Goal: Submit feedback/report problem: Submit feedback/report problem

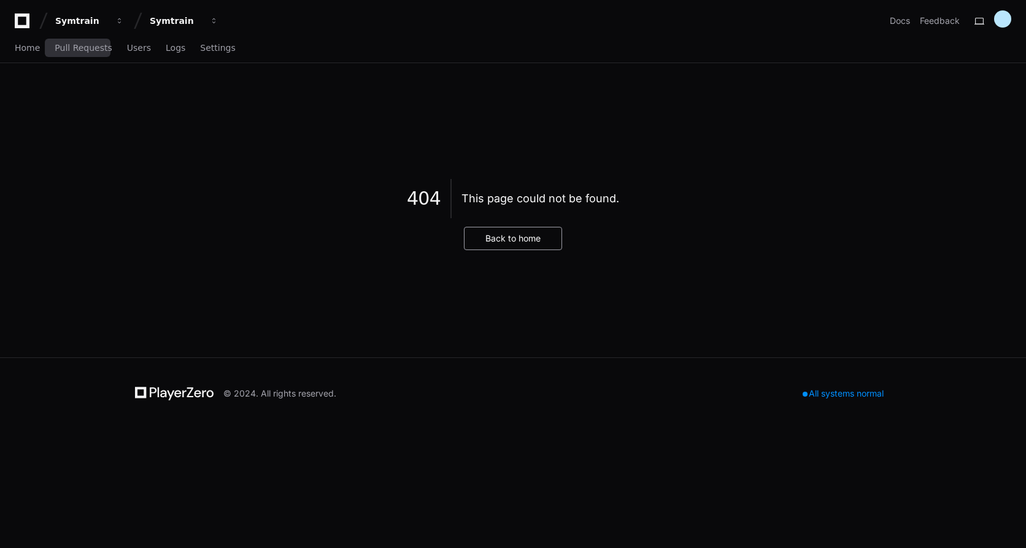
click at [39, 45] on div "Home Pull Requests Users Logs Settings" at bounding box center [125, 48] width 221 height 28
click at [20, 50] on span "Home" at bounding box center [27, 47] width 25 height 7
click at [27, 45] on span "Home" at bounding box center [27, 47] width 25 height 7
click at [70, 44] on span "Pull Requests" at bounding box center [83, 47] width 57 height 7
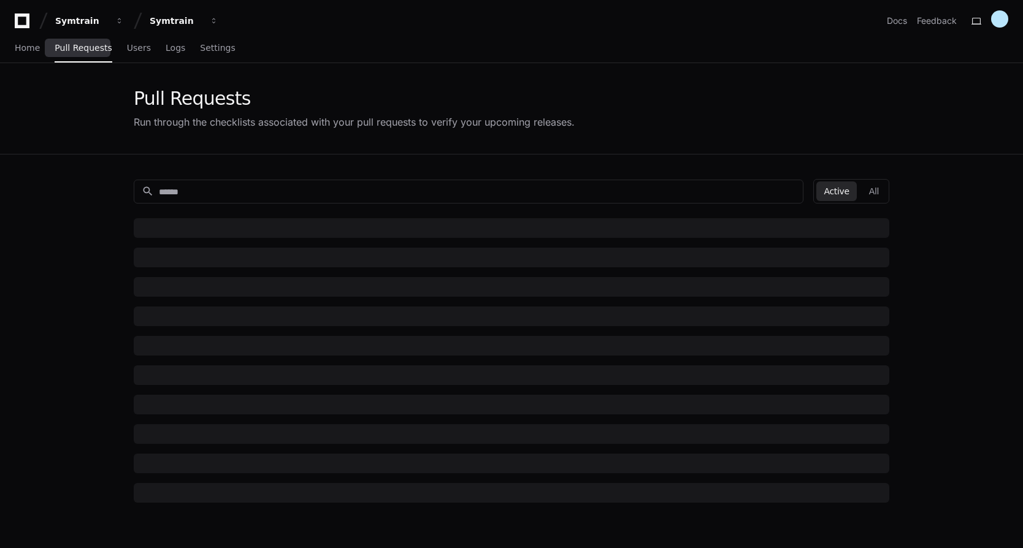
click at [143, 49] on div "Home Pull Requests Users Logs Settings" at bounding box center [125, 48] width 221 height 28
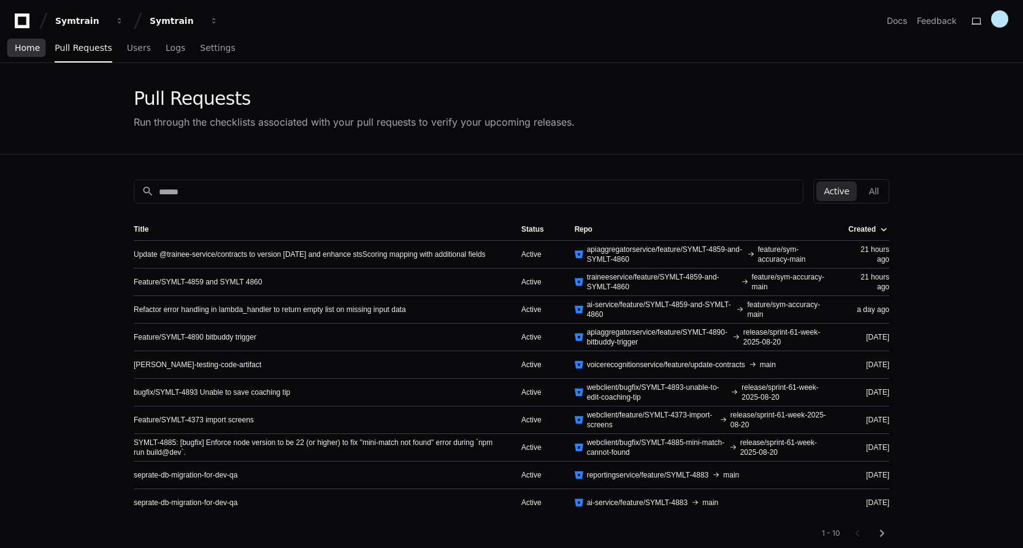
click at [37, 44] on span "Home" at bounding box center [27, 47] width 25 height 7
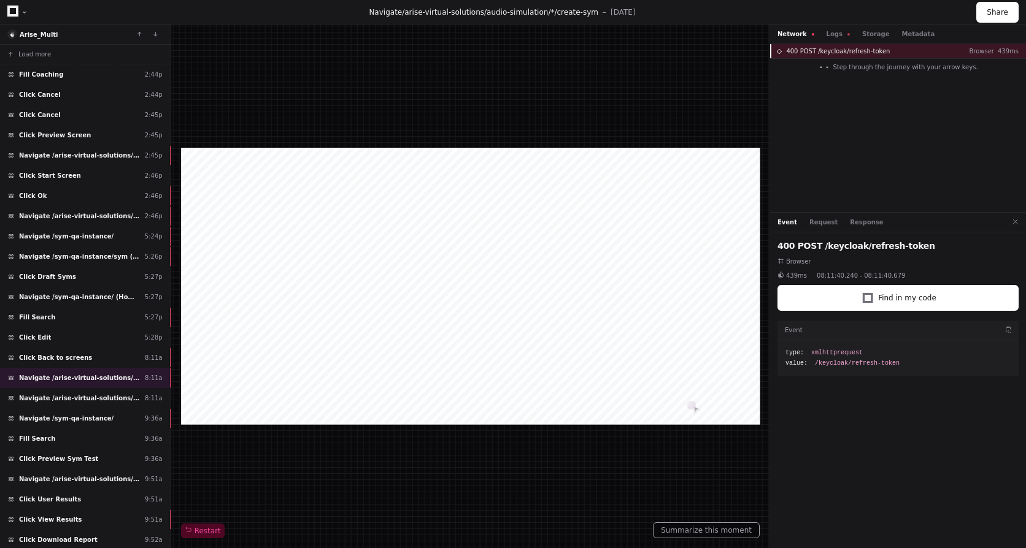
click at [839, 47] on span "400 POST /keycloak/refresh-token" at bounding box center [838, 51] width 104 height 9
click at [826, 34] on button "Logs" at bounding box center [837, 33] width 23 height 9
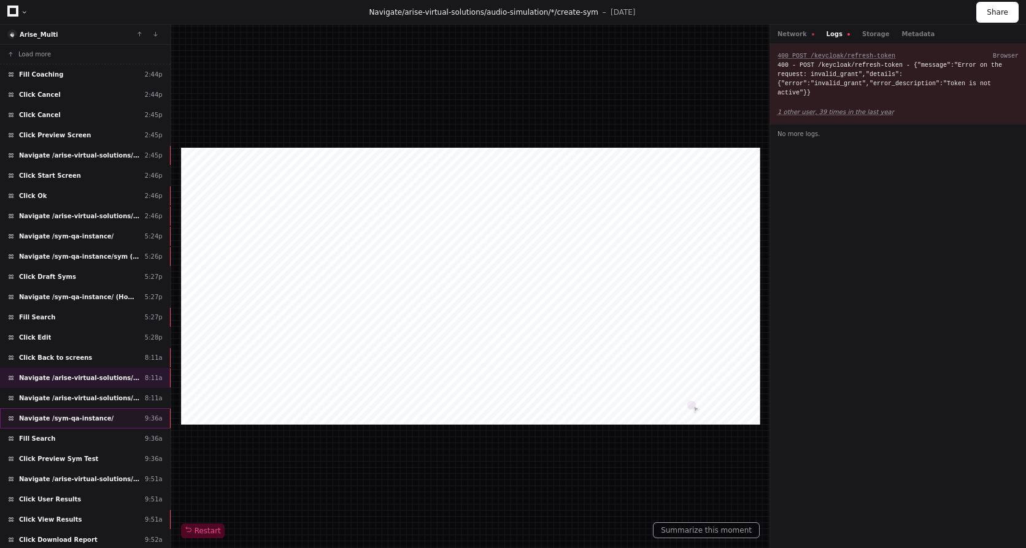
click at [67, 413] on div "Navigate /sym-qa-instance/ 9:36a" at bounding box center [85, 419] width 171 height 20
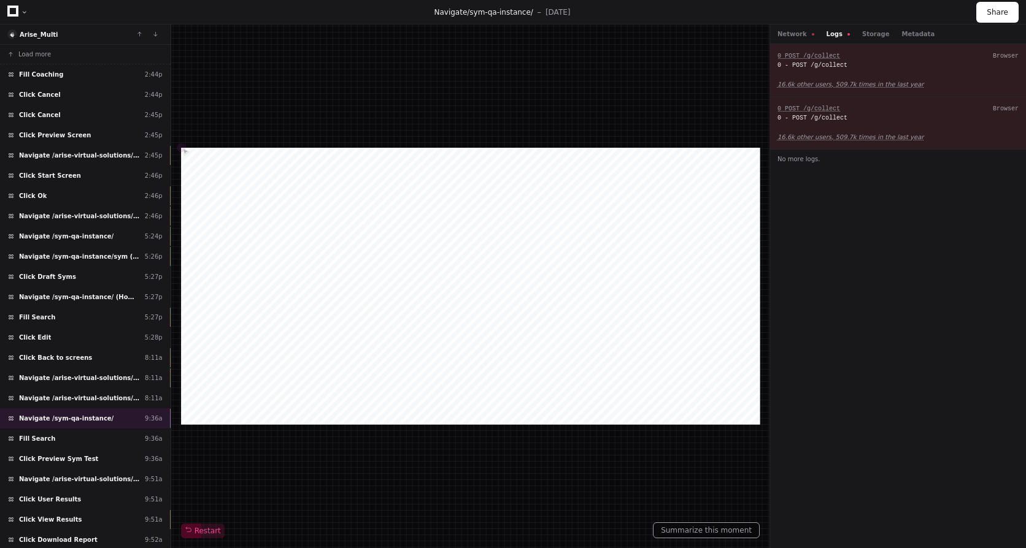
click at [788, 39] on div "Network Logs Storage Metadata" at bounding box center [898, 35] width 256 height 20
click at [76, 313] on div "Fill Search 5:27p" at bounding box center [85, 317] width 171 height 20
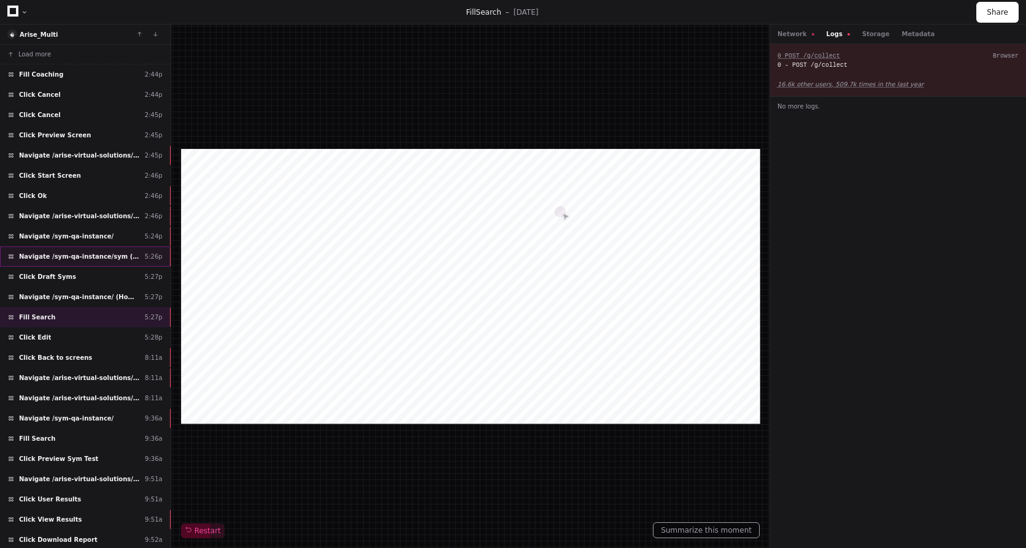
click at [98, 258] on span "Navigate /sym-qa-instance/sym (Syms)" at bounding box center [79, 256] width 121 height 9
click at [96, 322] on div "Fill Search 5:27p" at bounding box center [85, 317] width 171 height 20
click at [75, 359] on span "Click Back to screens" at bounding box center [55, 357] width 73 height 9
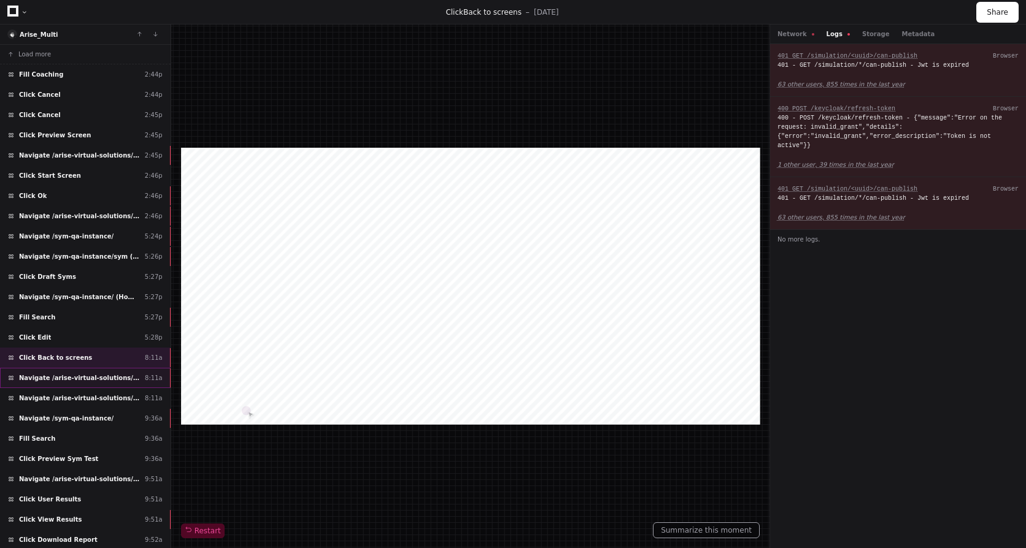
click at [65, 377] on span "Navigate /arise-virtual-solutions/audio-simulation/*/create-sym" at bounding box center [79, 378] width 121 height 9
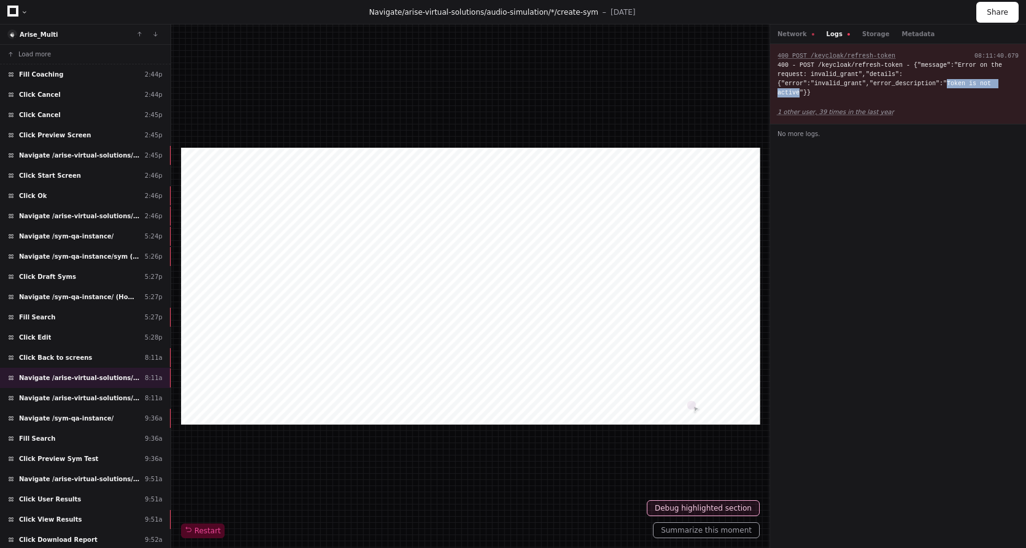
drag, startPoint x: 931, startPoint y: 80, endPoint x: 996, endPoint y: 82, distance: 65.0
click at [996, 82] on div "400 - POST /keycloak/refresh-token - {"message":"Error on the request: invalid_…" at bounding box center [897, 79] width 241 height 37
click at [864, 342] on div "400 POST /keycloak/refresh-token Browser 400 - POST /keycloak/refresh-token - {…" at bounding box center [898, 296] width 256 height 504
click at [792, 36] on button "Network" at bounding box center [795, 33] width 37 height 9
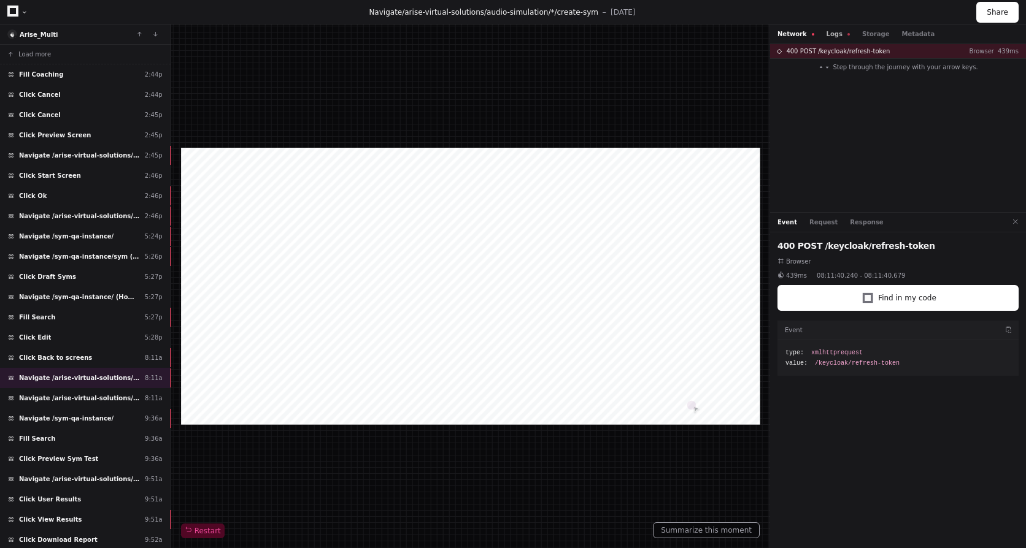
click at [827, 35] on button "Logs" at bounding box center [837, 33] width 23 height 9
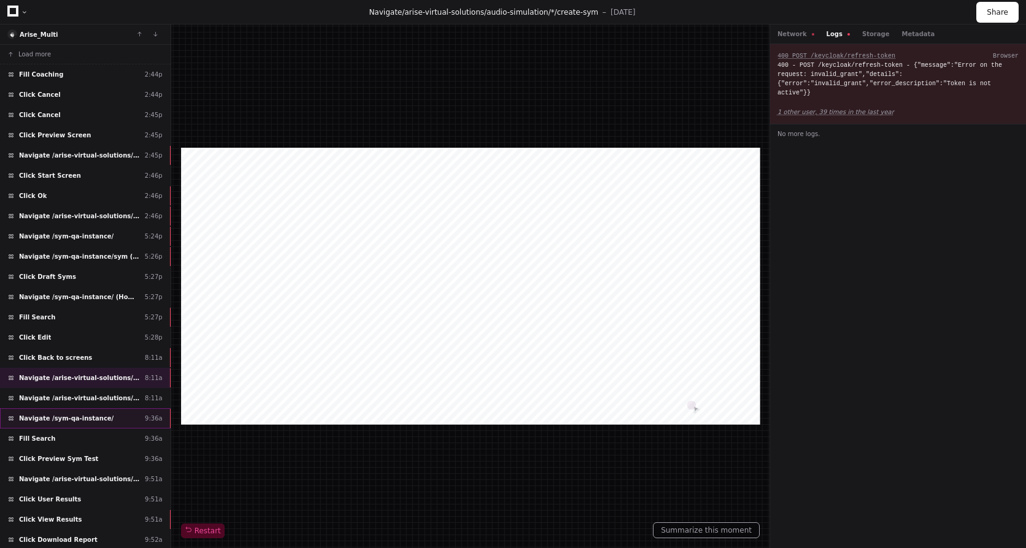
click at [63, 410] on div "Navigate /sym-qa-instance/ 9:36a" at bounding box center [85, 419] width 171 height 20
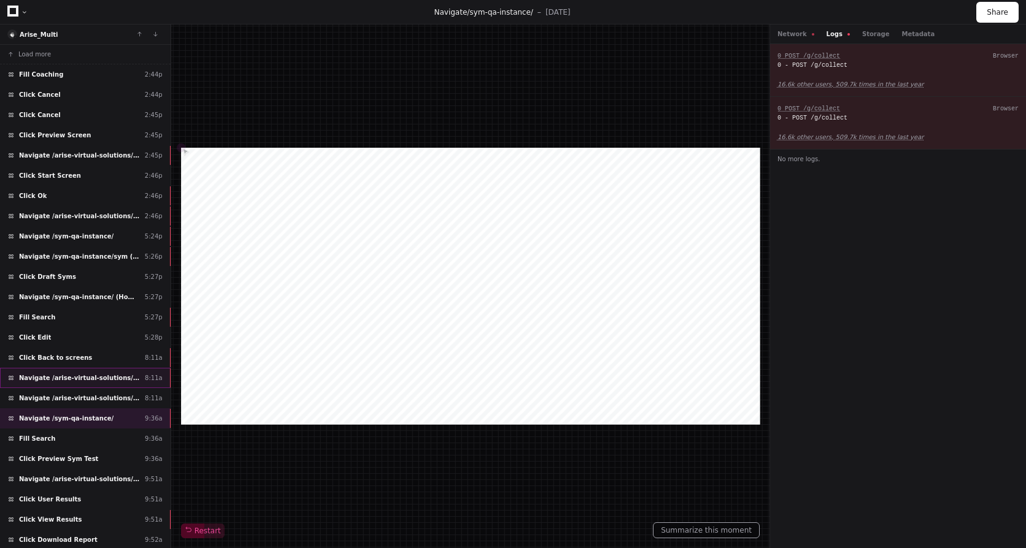
click at [70, 368] on div "Navigate /arise-virtual-solutions/audio-simulation/*/create-sym 8:11a" at bounding box center [85, 378] width 171 height 20
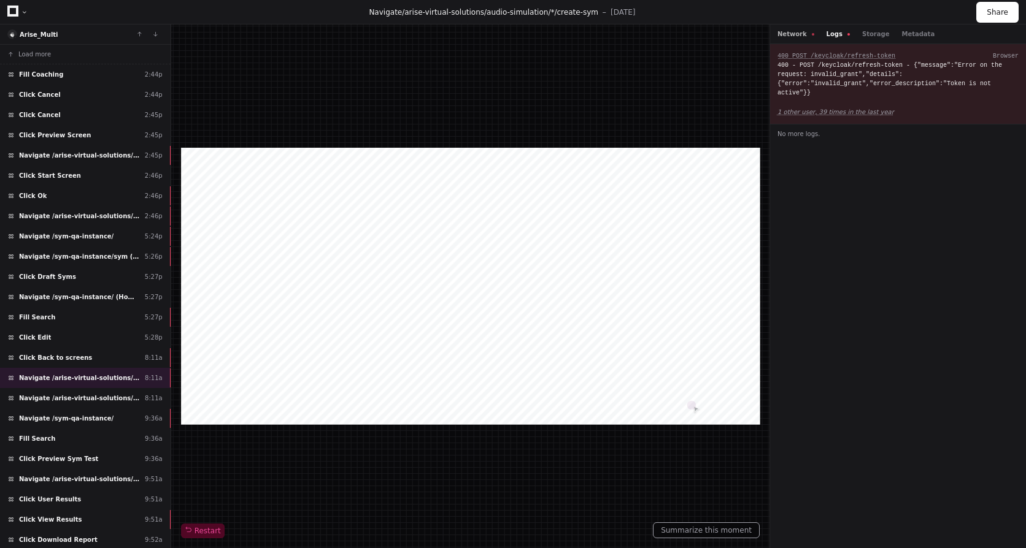
click at [798, 37] on button "Network" at bounding box center [795, 33] width 37 height 9
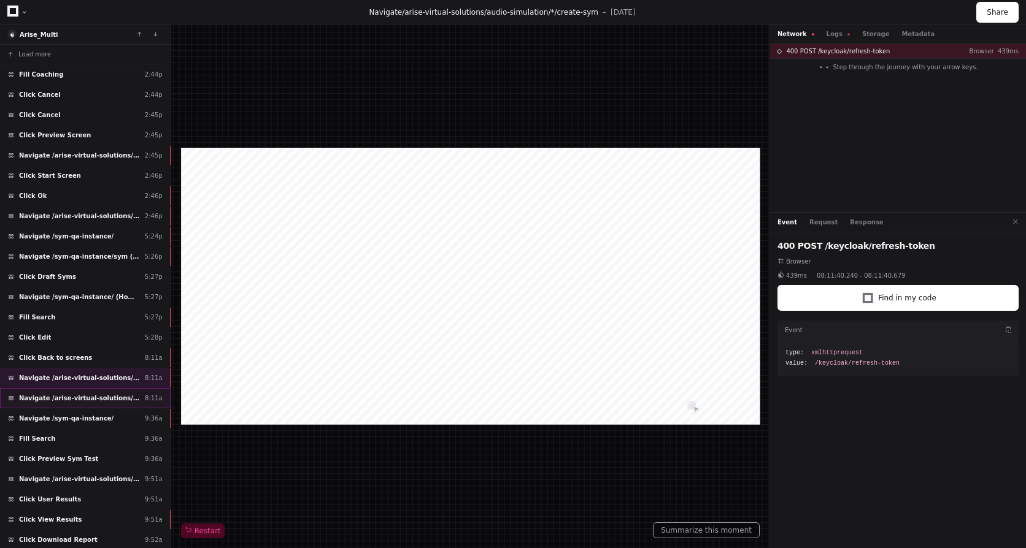
click at [92, 397] on span "Navigate /arise-virtual-solutions/audio-simulation/*/create-sym" at bounding box center [79, 398] width 121 height 9
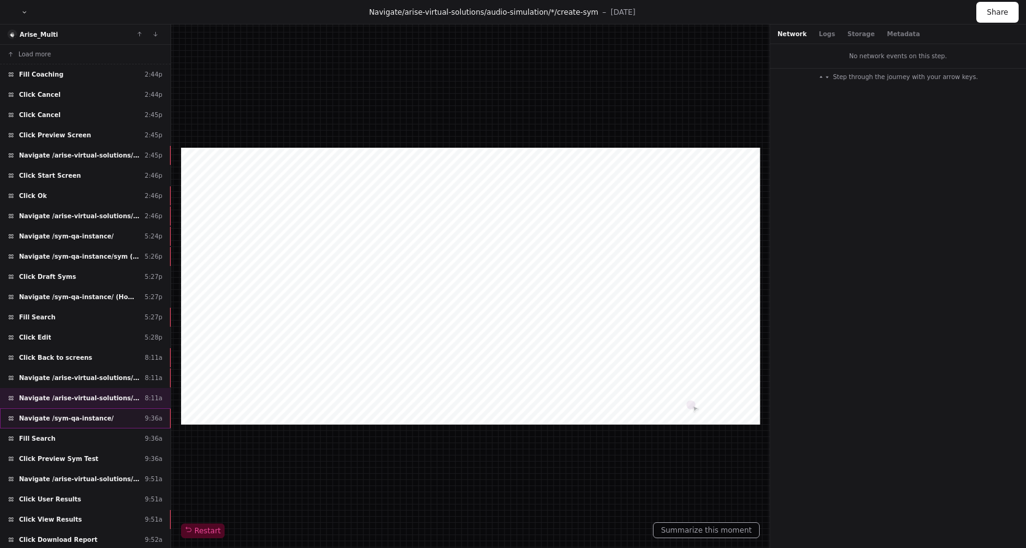
click at [47, 411] on div "Navigate /sym-qa-instance/ 9:36a" at bounding box center [85, 419] width 171 height 20
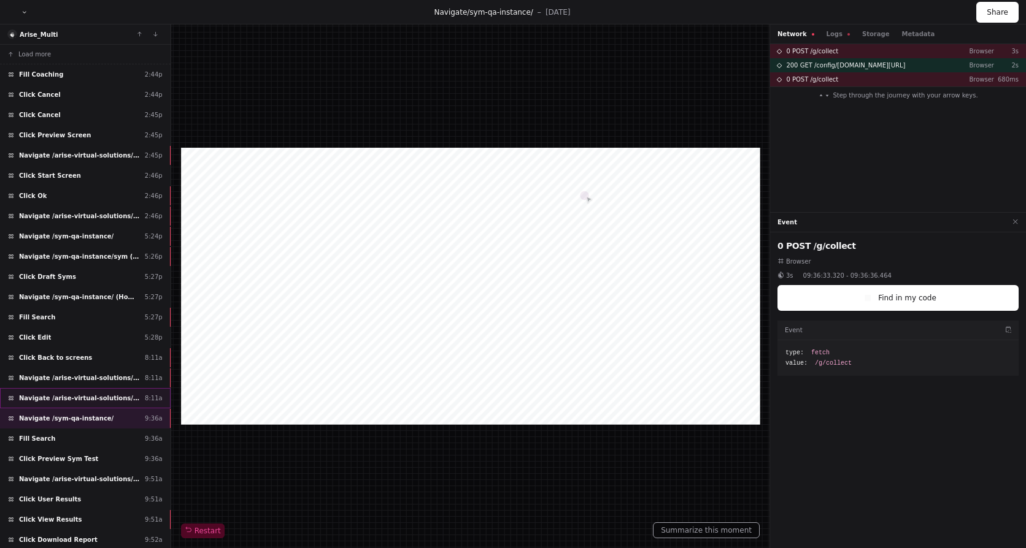
click at [79, 395] on span "Navigate /arise-virtual-solutions/audio-simulation/*/create-sym" at bounding box center [79, 398] width 121 height 9
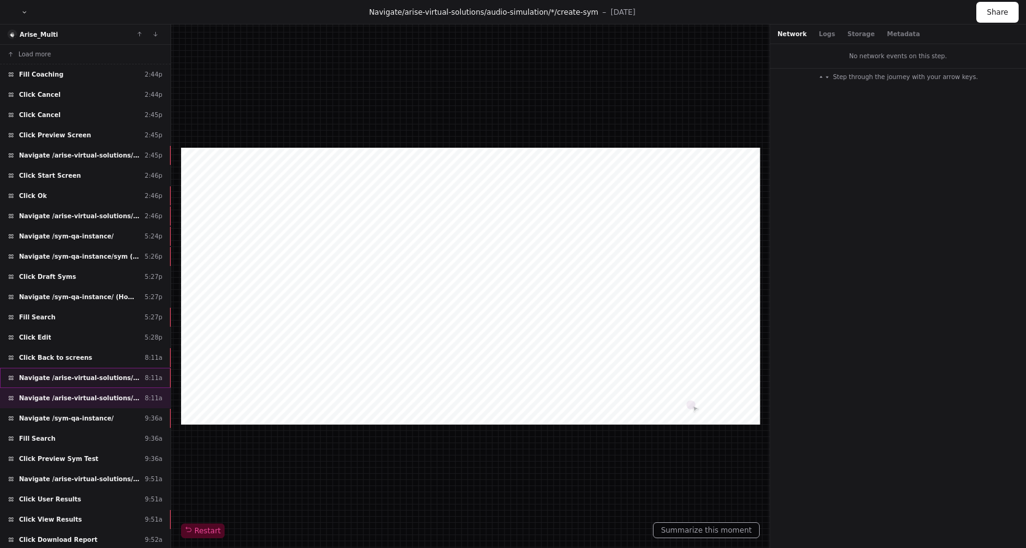
click at [112, 372] on div "Navigate /arise-virtual-solutions/audio-simulation/*/create-sym 8:11a" at bounding box center [85, 378] width 171 height 20
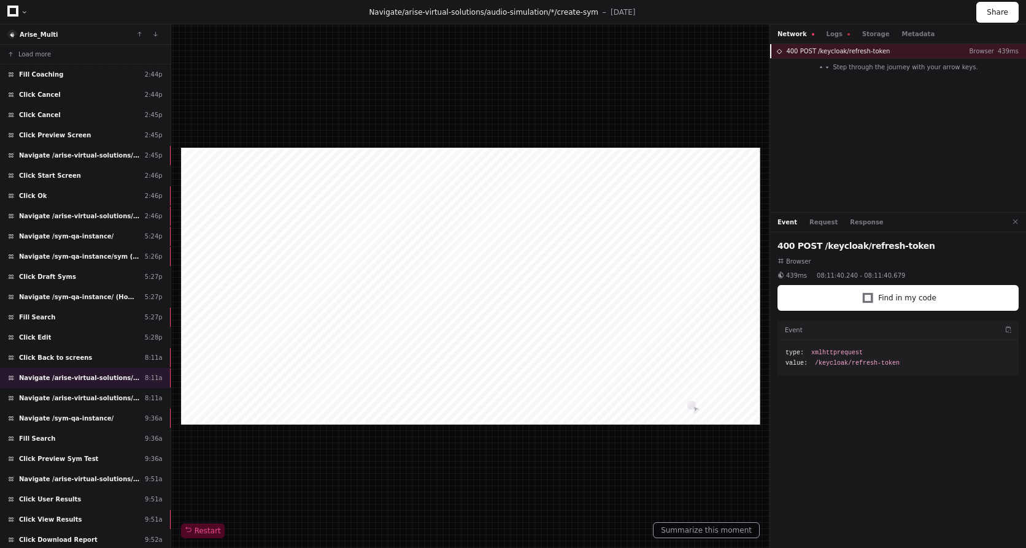
click at [835, 48] on span "400 POST /keycloak/refresh-token" at bounding box center [838, 51] width 104 height 9
click at [830, 34] on button "Logs" at bounding box center [837, 33] width 23 height 9
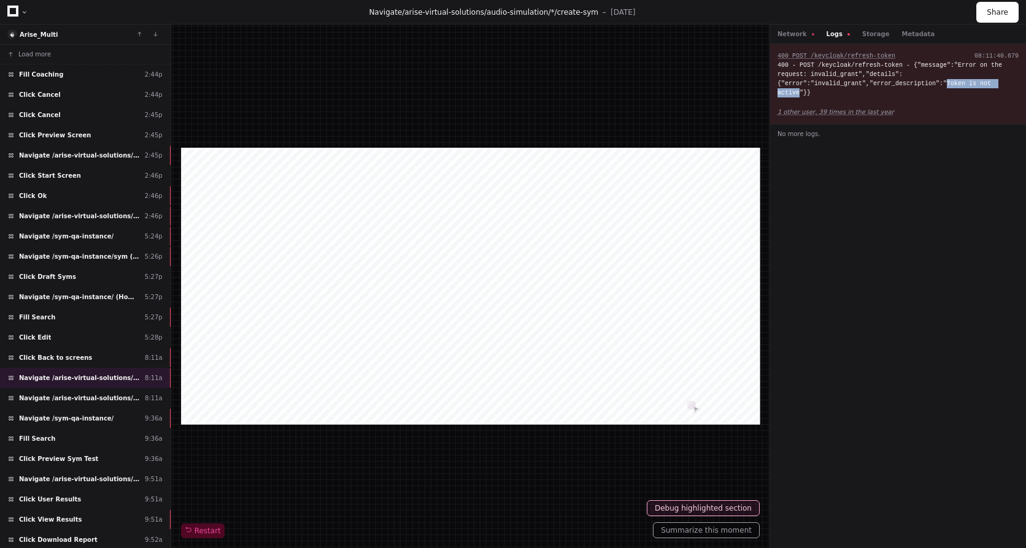
drag, startPoint x: 934, startPoint y: 80, endPoint x: 998, endPoint y: 83, distance: 64.5
click at [998, 83] on div "400 - POST /keycloak/refresh-token - {"message":"Error on the request: invalid_…" at bounding box center [897, 79] width 241 height 37
drag, startPoint x: 998, startPoint y: 83, endPoint x: 924, endPoint y: 79, distance: 74.4
click at [924, 79] on div "400 - POST /keycloak/refresh-token - {"message":"Error on the request: invalid_…" at bounding box center [897, 79] width 241 height 37
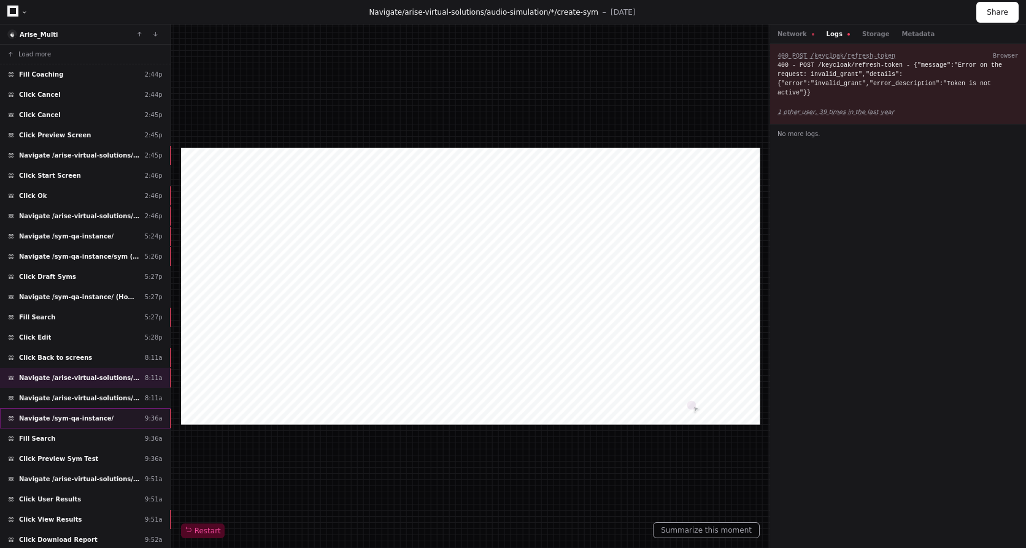
click at [52, 410] on div "Navigate /sym-qa-instance/ 9:36a" at bounding box center [85, 419] width 171 height 20
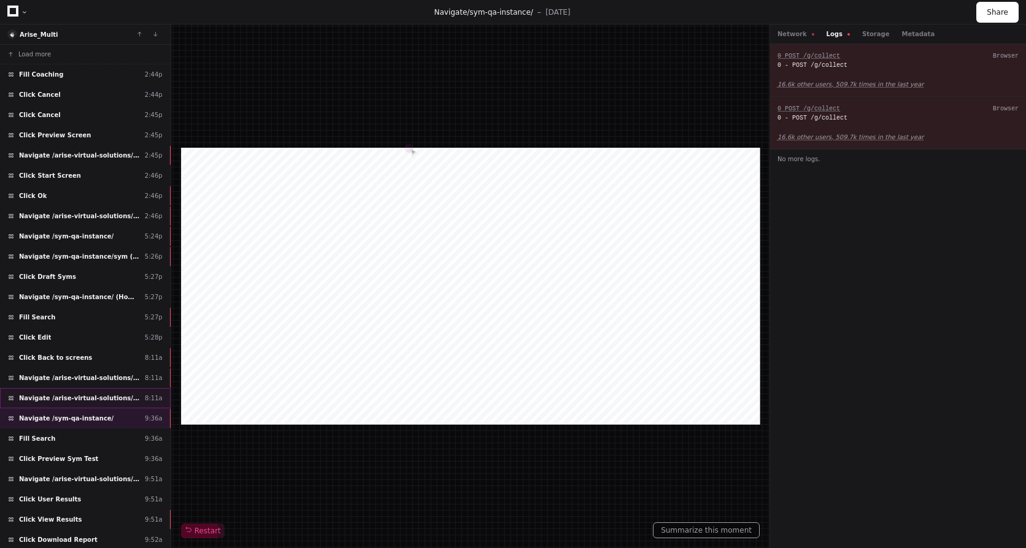
click at [96, 391] on div "Navigate /arise-virtual-solutions/audio-simulation/*/create-sym 8:11a" at bounding box center [85, 398] width 171 height 20
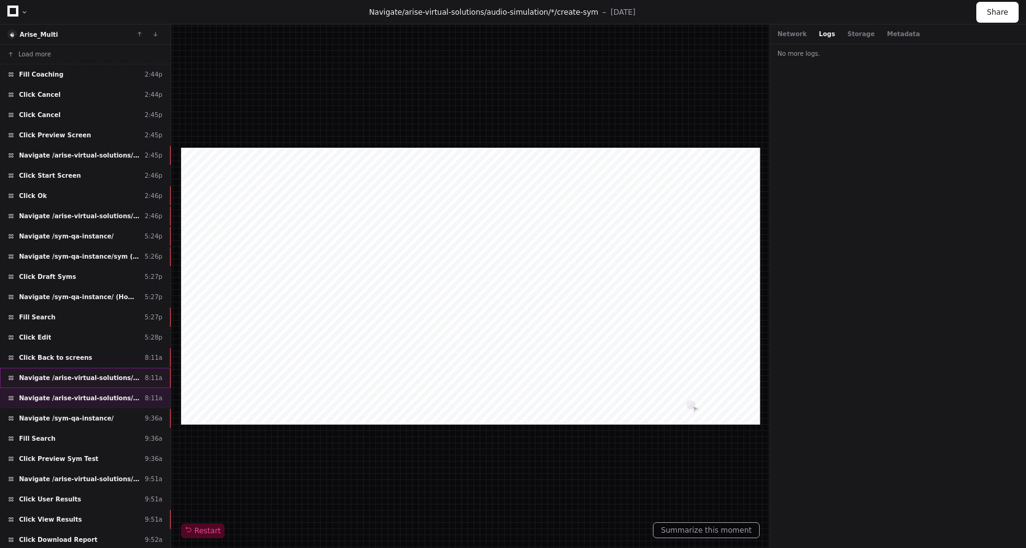
click at [94, 378] on span "Navigate /arise-virtual-solutions/audio-simulation/*/create-sym" at bounding box center [79, 378] width 121 height 9
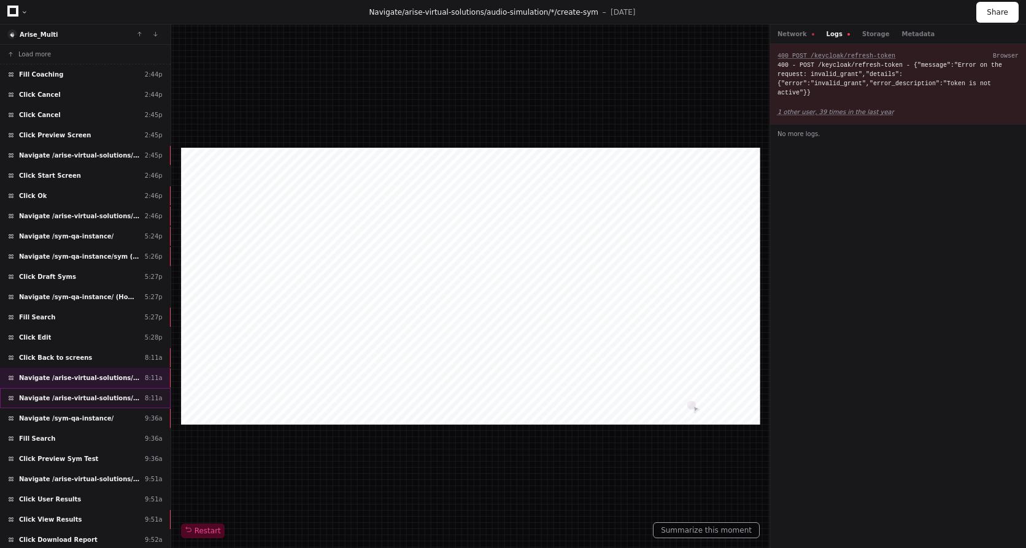
click at [118, 391] on div "Navigate /arise-virtual-solutions/audio-simulation/*/create-sym 8:11a" at bounding box center [85, 398] width 171 height 20
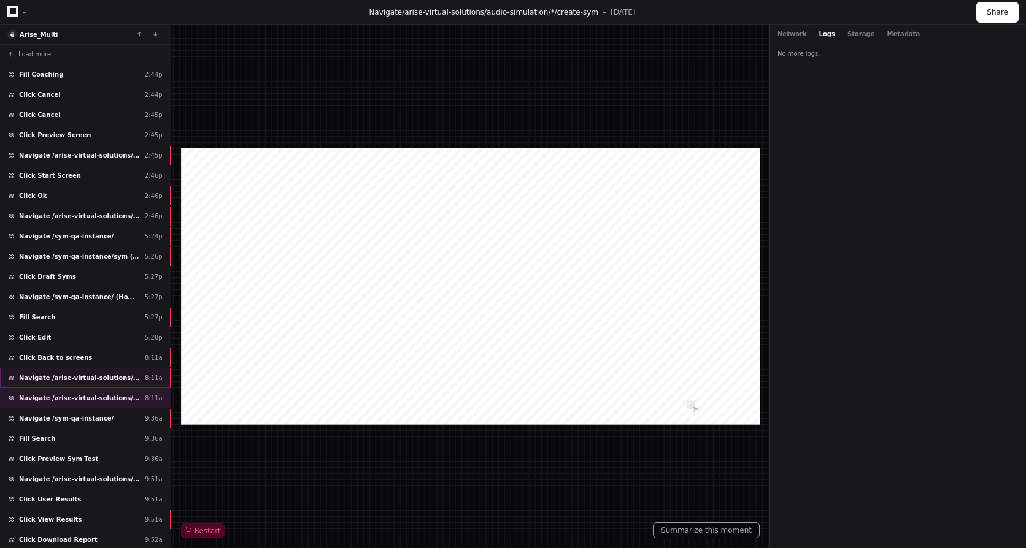
click at [62, 375] on span "Navigate /arise-virtual-solutions/audio-simulation/*/create-sym" at bounding box center [79, 378] width 121 height 9
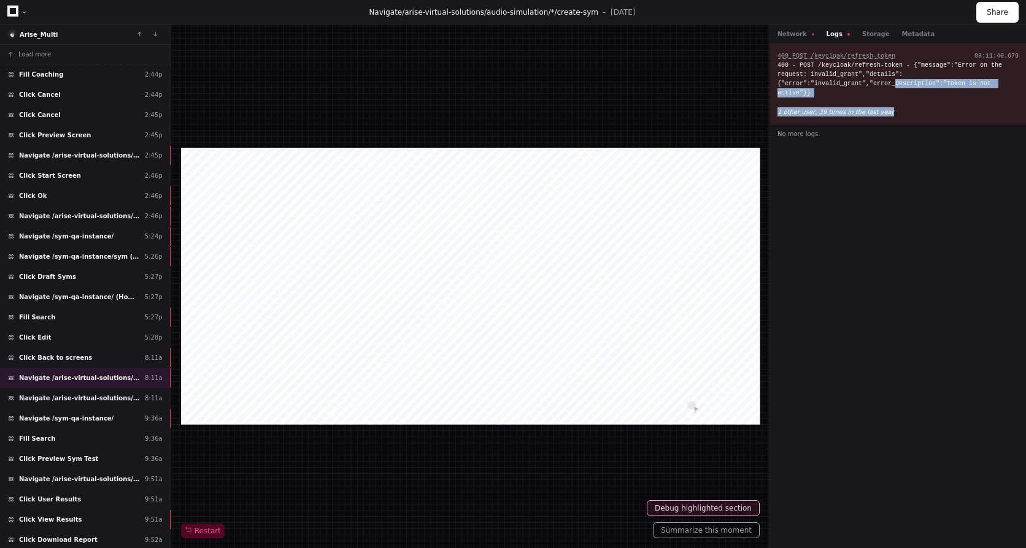
drag, startPoint x: 886, startPoint y: 86, endPoint x: 975, endPoint y: 88, distance: 89.6
click at [975, 88] on div "400 POST /keycloak/refresh-token 08:11:40.679 400 - POST /keycloak/refresh-toke…" at bounding box center [898, 84] width 256 height 80
drag, startPoint x: 975, startPoint y: 88, endPoint x: 858, endPoint y: 131, distance: 124.6
click at [890, 210] on div "400 POST /keycloak/refresh-token 08:11:40.679 400 - POST /keycloak/refresh-toke…" at bounding box center [898, 296] width 256 height 504
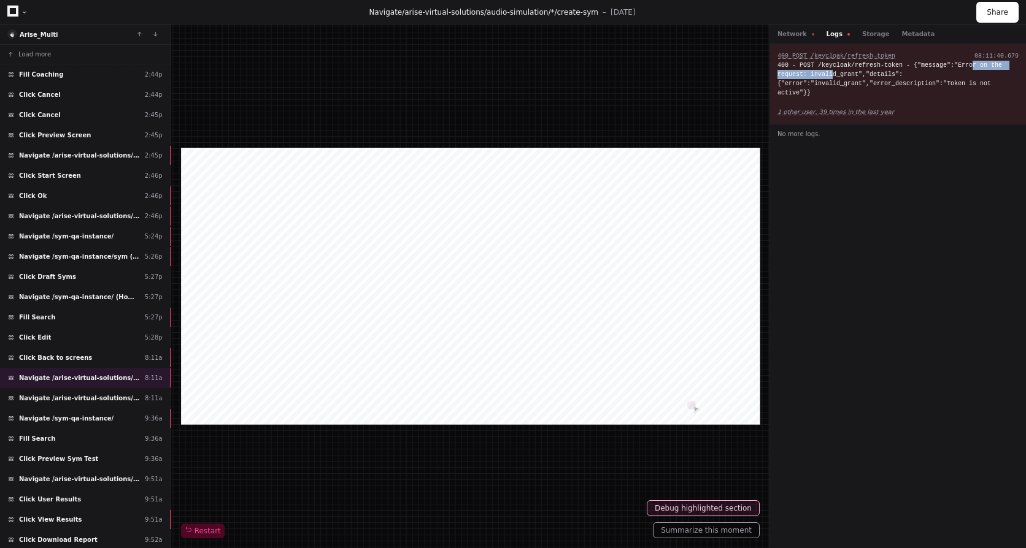
drag, startPoint x: 799, startPoint y: 77, endPoint x: 956, endPoint y: 68, distance: 157.9
click at [956, 68] on div "400 - POST /keycloak/refresh-token - {"message":"Error on the request: invalid_…" at bounding box center [897, 79] width 241 height 37
drag, startPoint x: 956, startPoint y: 68, endPoint x: 932, endPoint y: 90, distance: 32.6
click at [932, 90] on div "400 POST /keycloak/refresh-token 08:11:40.679 400 - POST /keycloak/refresh-toke…" at bounding box center [898, 84] width 256 height 80
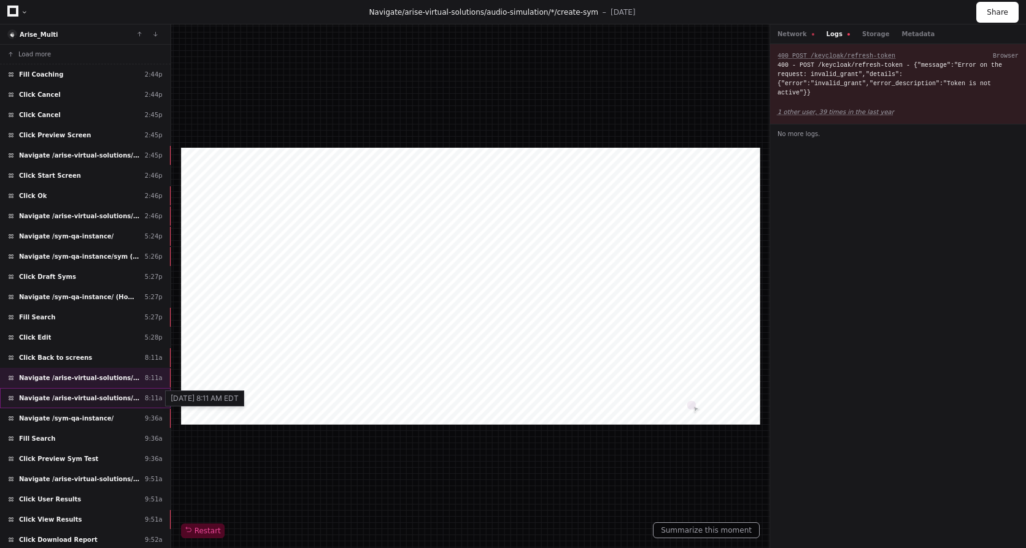
click at [150, 401] on div "8:11a" at bounding box center [154, 398] width 18 height 9
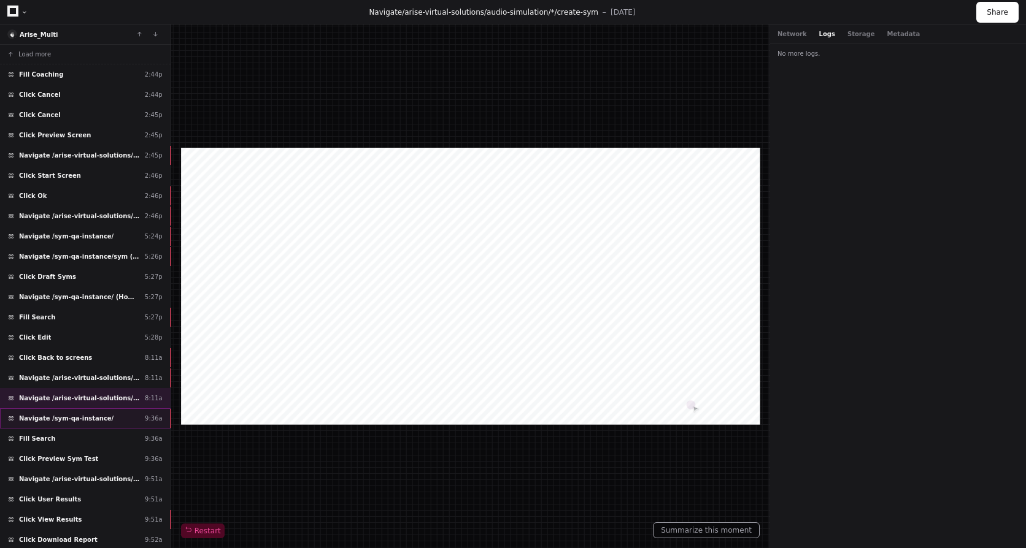
click at [105, 424] on div "Navigate /sym-qa-instance/ 9:36a" at bounding box center [85, 419] width 171 height 20
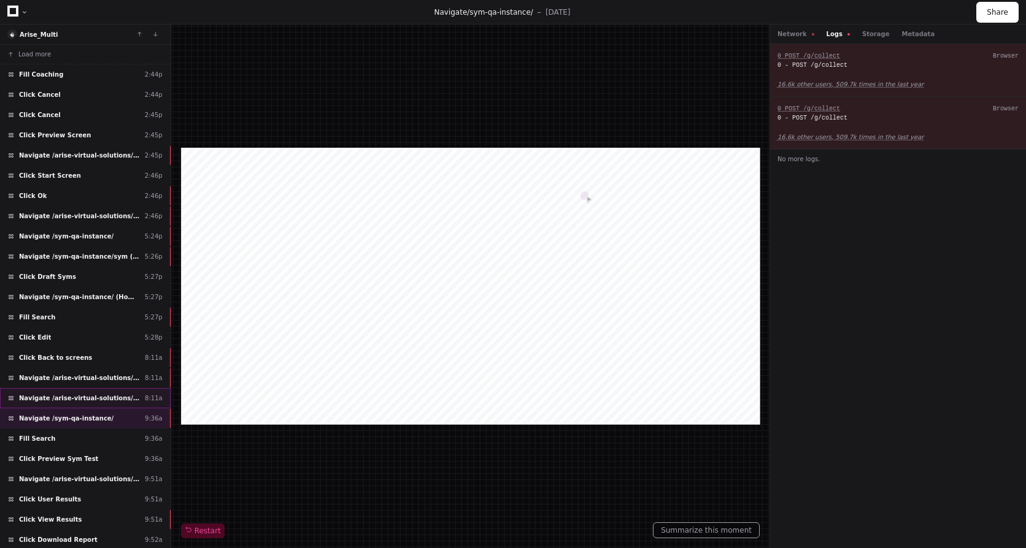
click at [134, 403] on div "Navigate /arise-virtual-solutions/audio-simulation/*/create-sym 8:11a" at bounding box center [85, 398] width 171 height 20
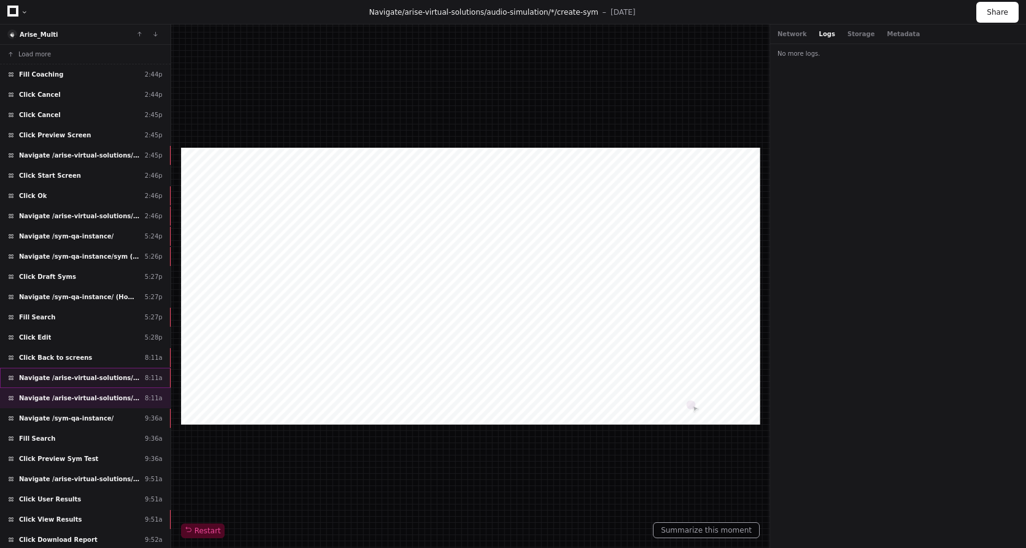
click at [80, 374] on span "Navigate /arise-virtual-solutions/audio-simulation/*/create-sym" at bounding box center [79, 378] width 121 height 9
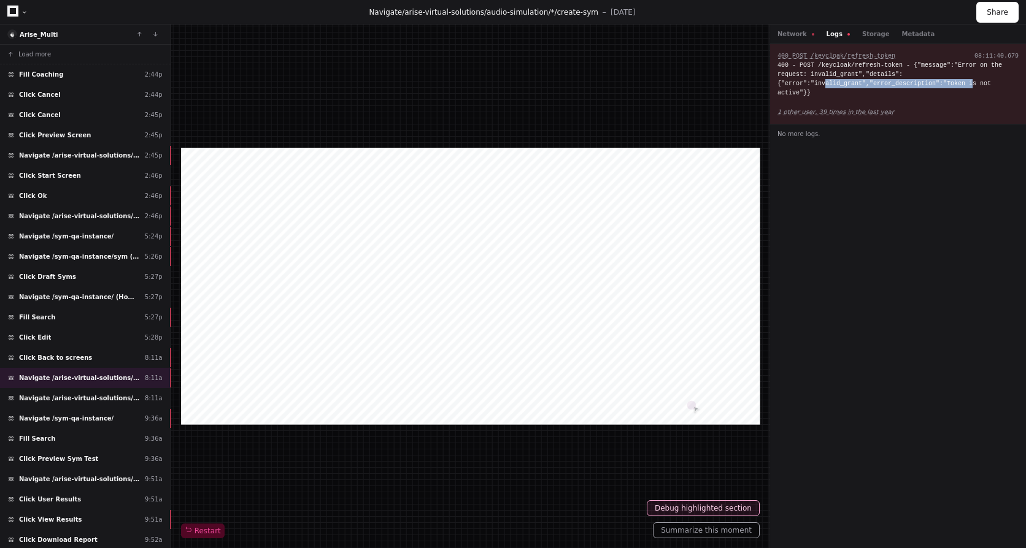
drag, startPoint x: 821, startPoint y: 86, endPoint x: 957, endPoint y: 84, distance: 136.2
click at [957, 84] on div "400 - POST /keycloak/refresh-token - {"message":"Error on the request: invalid_…" at bounding box center [897, 79] width 241 height 37
click at [872, 80] on div "400 - POST /keycloak/refresh-token - {"message":"Error on the request: invalid_…" at bounding box center [897, 79] width 241 height 37
click at [800, 41] on div "Network Logs Storage Metadata" at bounding box center [898, 35] width 256 height 20
click at [802, 39] on div "Network Logs Storage Metadata" at bounding box center [898, 35] width 256 height 20
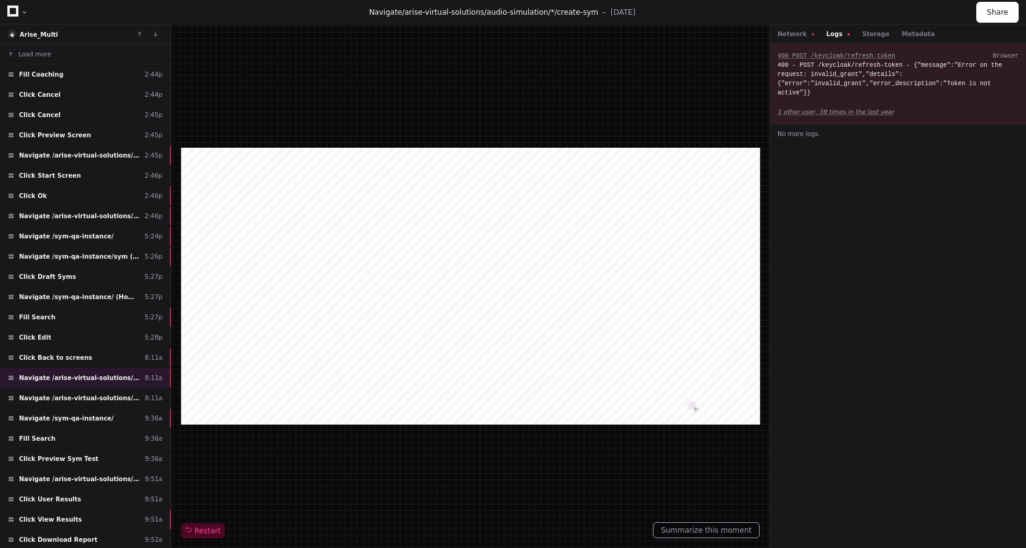
click at [798, 39] on div "Network Logs Storage Metadata" at bounding box center [898, 35] width 256 height 20
click at [796, 34] on button "Network" at bounding box center [795, 33] width 37 height 9
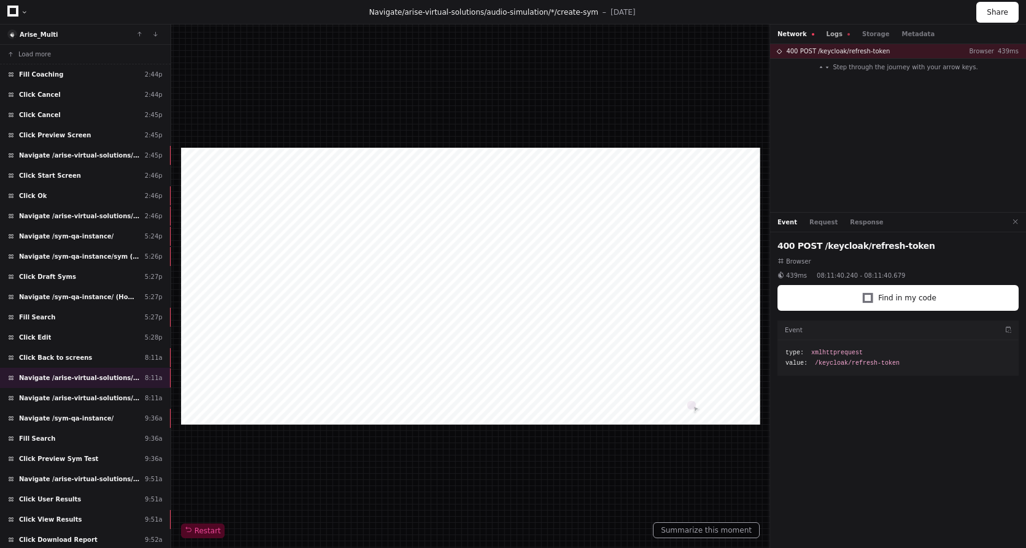
click at [826, 36] on button "Logs" at bounding box center [837, 33] width 23 height 9
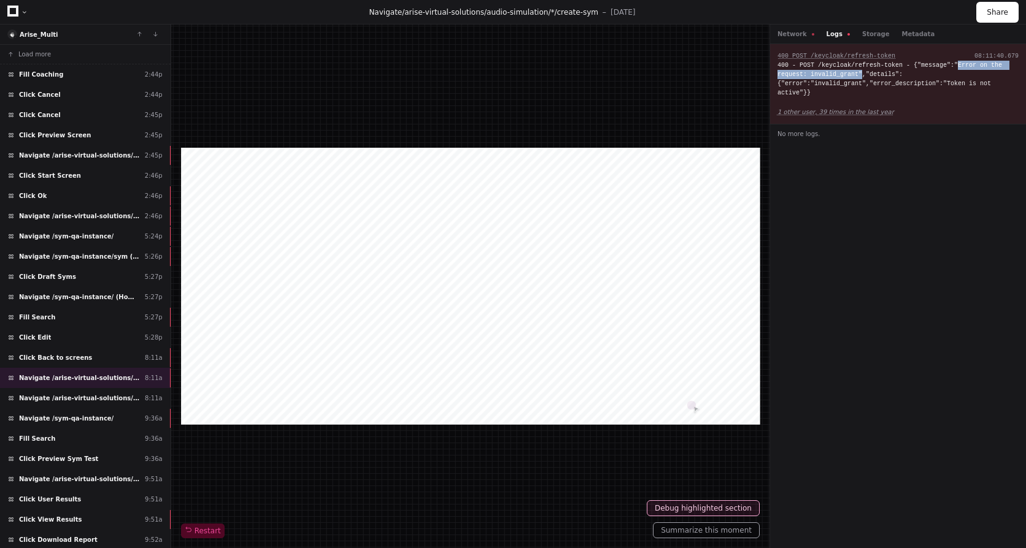
drag, startPoint x: 942, startPoint y: 61, endPoint x: 824, endPoint y: 73, distance: 118.3
click at [824, 73] on div "400 - POST /keycloak/refresh-token - {"message":"Error on the request: invalid_…" at bounding box center [897, 79] width 241 height 37
click at [548, 104] on div "Restart" at bounding box center [470, 286] width 578 height 504
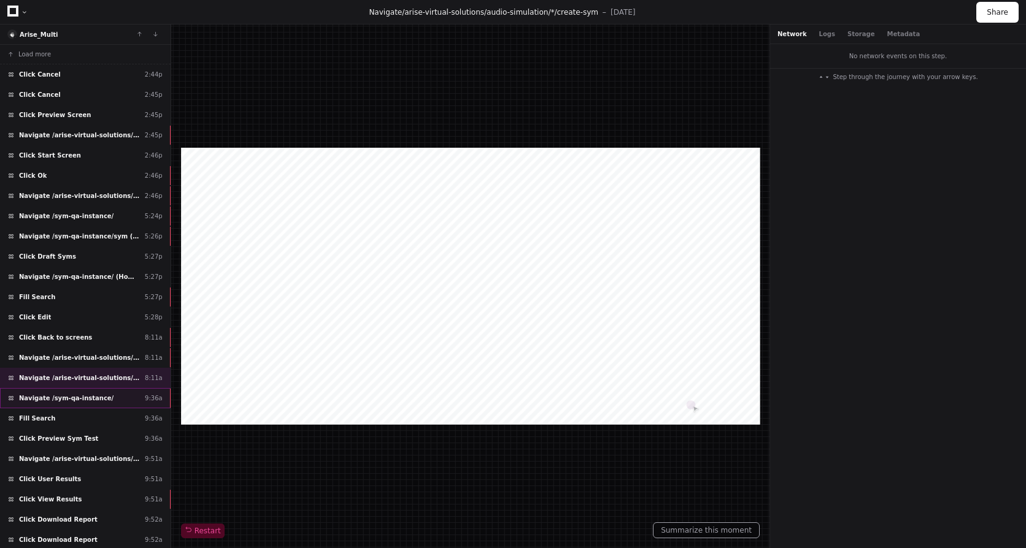
click at [43, 394] on span "Navigate /sym-qa-instance/" at bounding box center [66, 398] width 94 height 9
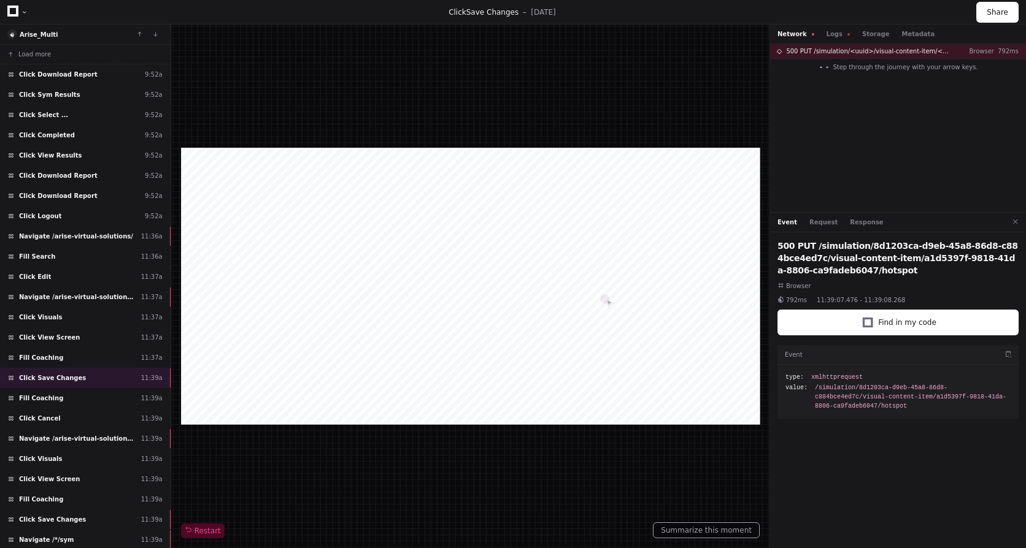
click at [824, 39] on div "Network Logs Storage Metadata" at bounding box center [898, 35] width 256 height 20
click at [831, 31] on button "Logs" at bounding box center [837, 33] width 23 height 9
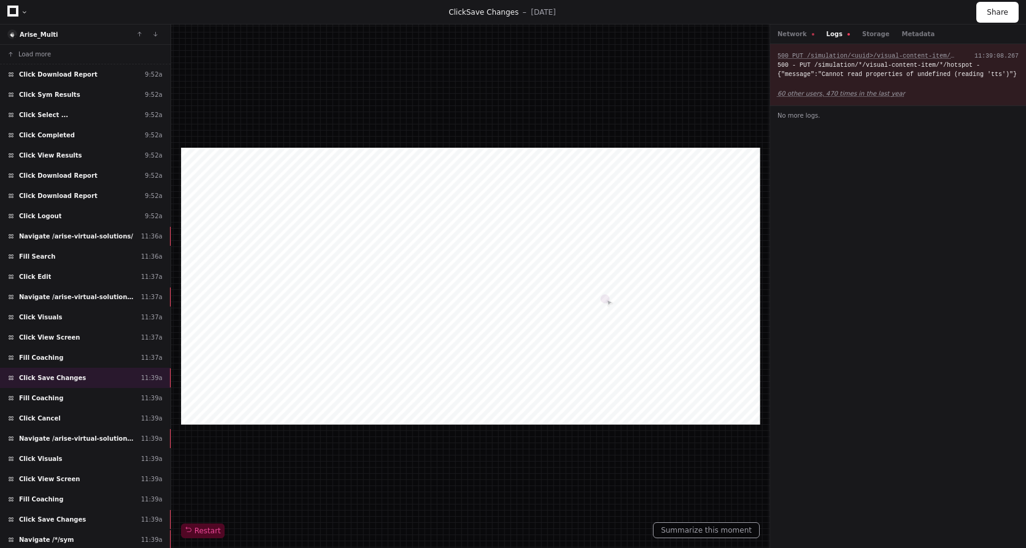
click at [978, 73] on div "500 - PUT /simulation/*/visual-content-item/*/hotspot - {"message":"Cannot read…" at bounding box center [897, 70] width 241 height 18
copy div "tts"
click at [977, 77] on div "500 - PUT /simulation/*/visual-content-item/*/hotspot - {"message":"Cannot read…" at bounding box center [897, 70] width 241 height 18
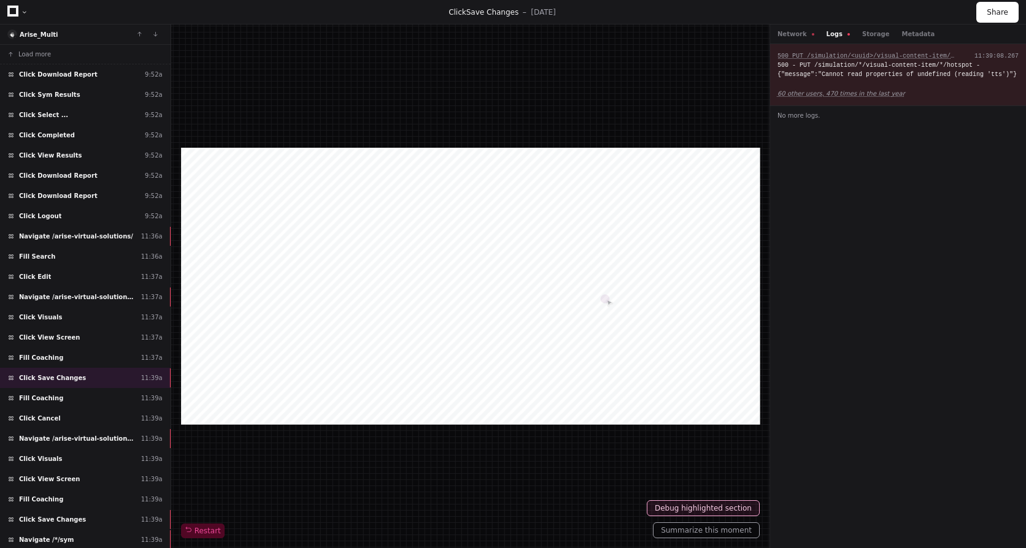
click at [977, 69] on div "500 - PUT /simulation/*/visual-content-item/*/hotspot - {"message":"Cannot read…" at bounding box center [897, 70] width 241 height 18
copy div "{"
click at [980, 75] on div "500 - PUT /simulation/*/visual-content-item/*/hotspot - {"message":"Cannot read…" at bounding box center [897, 70] width 241 height 18
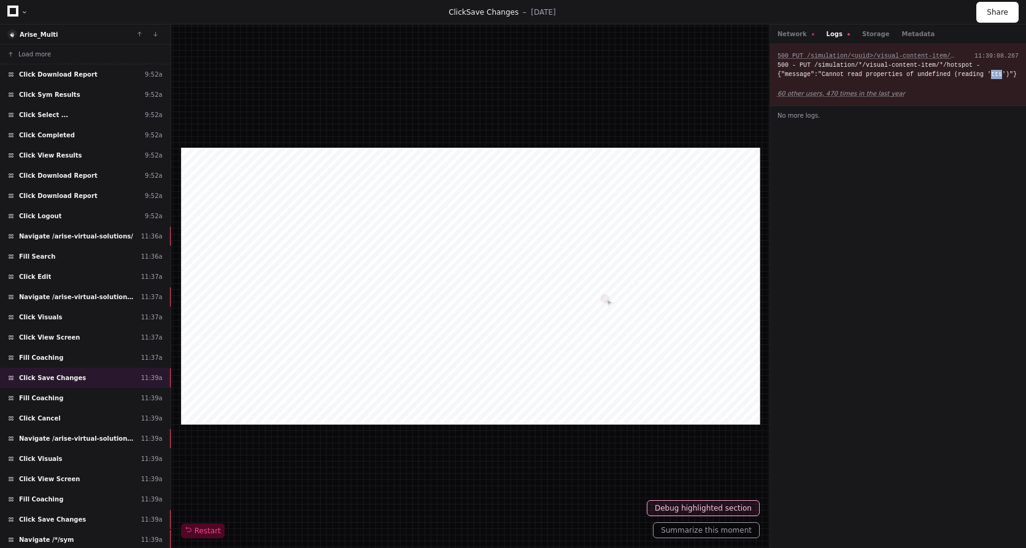
copy div "tts"
click at [867, 76] on div "500 - PUT /simulation/*/visual-content-item/*/hotspot - {"message":"Cannot read…" at bounding box center [897, 70] width 241 height 18
drag, startPoint x: 779, startPoint y: 75, endPoint x: 993, endPoint y: 72, distance: 214.1
click at [993, 72] on div "500 - PUT /simulation/*/visual-content-item/*/hotspot - {"message":"Cannot read…" at bounding box center [897, 70] width 241 height 18
drag, startPoint x: 993, startPoint y: 72, endPoint x: 975, endPoint y: 73, distance: 17.8
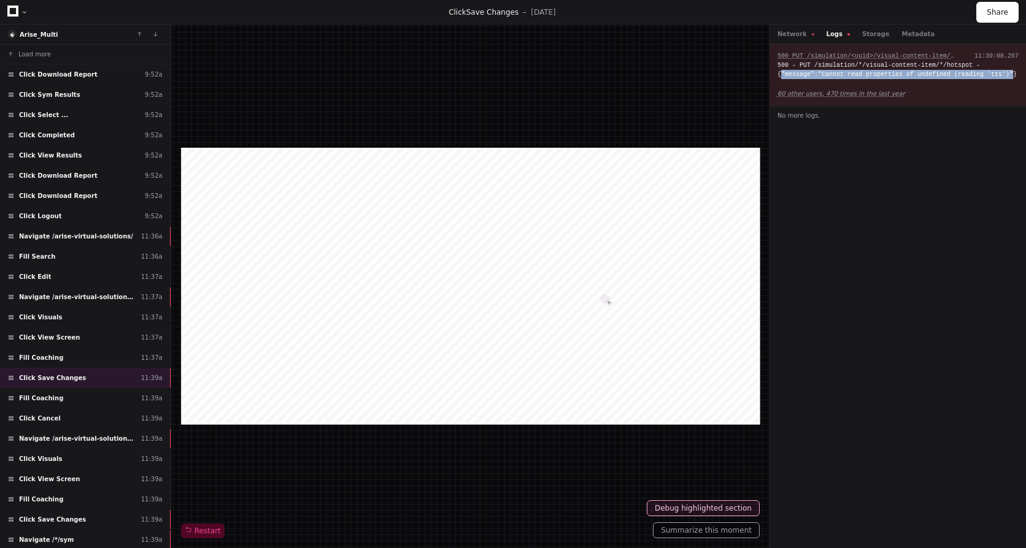
click at [970, 77] on div "500 - PUT /simulation/*/visual-content-item/*/hotspot - {"message":"Cannot read…" at bounding box center [897, 70] width 241 height 18
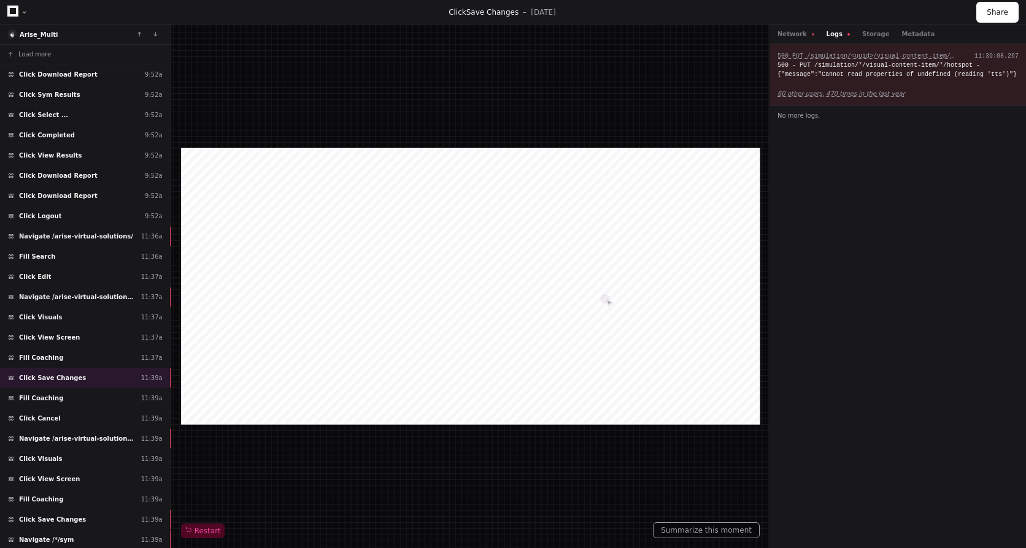
click at [978, 71] on div "500 - PUT /simulation/*/visual-content-item/*/hotspot - {"message":"Cannot read…" at bounding box center [897, 70] width 241 height 18
drag, startPoint x: 972, startPoint y: 74, endPoint x: 982, endPoint y: 74, distance: 10.4
click at [982, 74] on div "500 - PUT /simulation/*/visual-content-item/*/hotspot - {"message":"Cannot read…" at bounding box center [897, 70] width 241 height 18
click at [873, 192] on div "500 PUT /simulation/<uuid>/visual-content-item/<uuid>/hotspot Browser 500 - PUT…" at bounding box center [898, 296] width 256 height 504
click at [795, 35] on button "Network" at bounding box center [795, 33] width 37 height 9
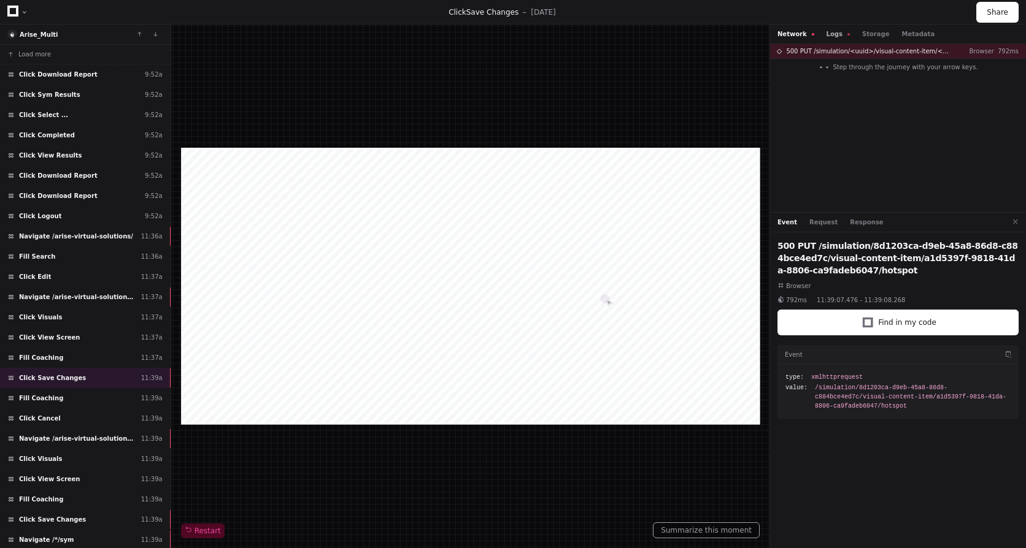
click at [826, 36] on button "Logs" at bounding box center [837, 33] width 23 height 9
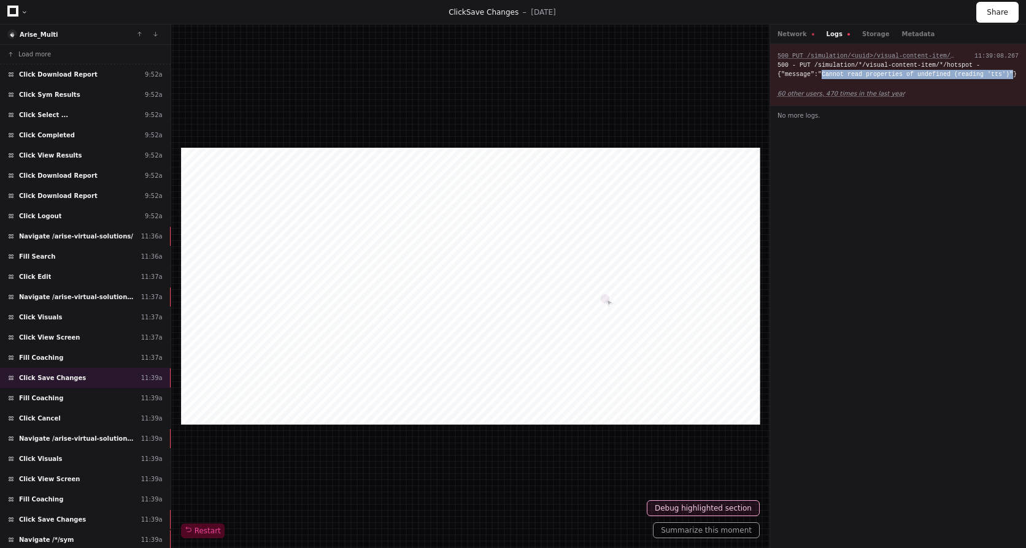
drag, startPoint x: 817, startPoint y: 76, endPoint x: 992, endPoint y: 75, distance: 174.8
click at [992, 75] on div "500 - PUT /simulation/*/visual-content-item/*/hotspot - {"message":"Cannot read…" at bounding box center [897, 70] width 241 height 18
drag, startPoint x: 992, startPoint y: 75, endPoint x: 869, endPoint y: 71, distance: 122.7
click at [869, 71] on div "500 - PUT /simulation/*/visual-content-item/*/hotspot - {"message":"Cannot read…" at bounding box center [897, 70] width 241 height 18
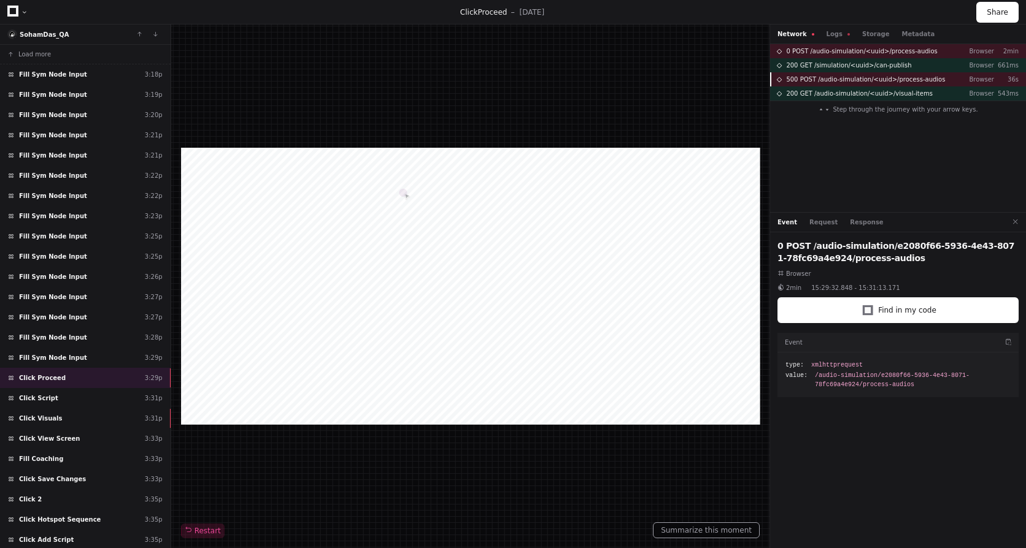
click at [792, 81] on span "500 POST /audio-simulation/<uuid>/process-audios" at bounding box center [865, 79] width 159 height 9
click at [826, 31] on button "Logs" at bounding box center [837, 33] width 23 height 9
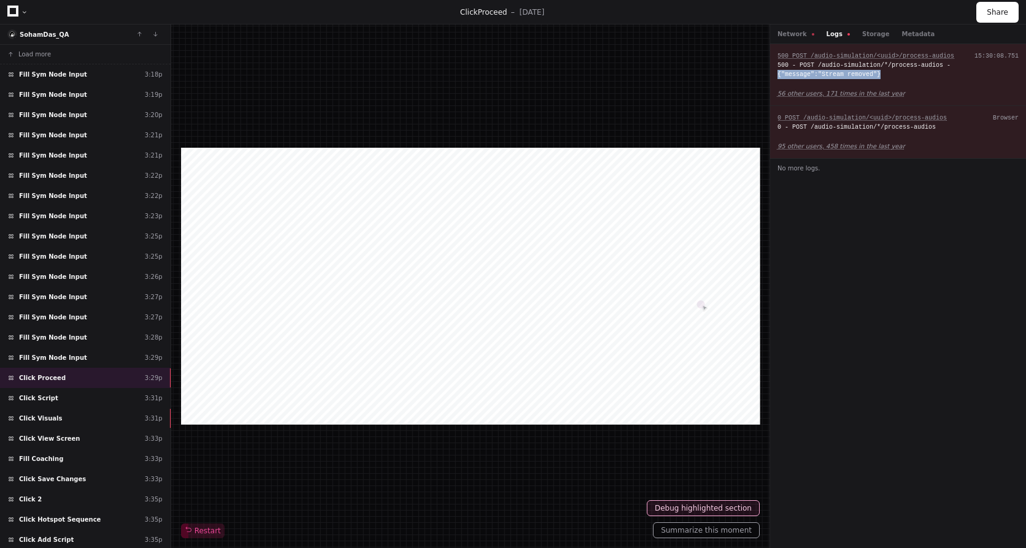
drag, startPoint x: 938, startPoint y: 64, endPoint x: 886, endPoint y: 72, distance: 53.4
click at [886, 72] on div "500 - POST /audio-simulation/*/process-audios - {"message":"Stream removed"}" at bounding box center [897, 70] width 241 height 18
click at [797, 36] on button "Network" at bounding box center [795, 33] width 37 height 9
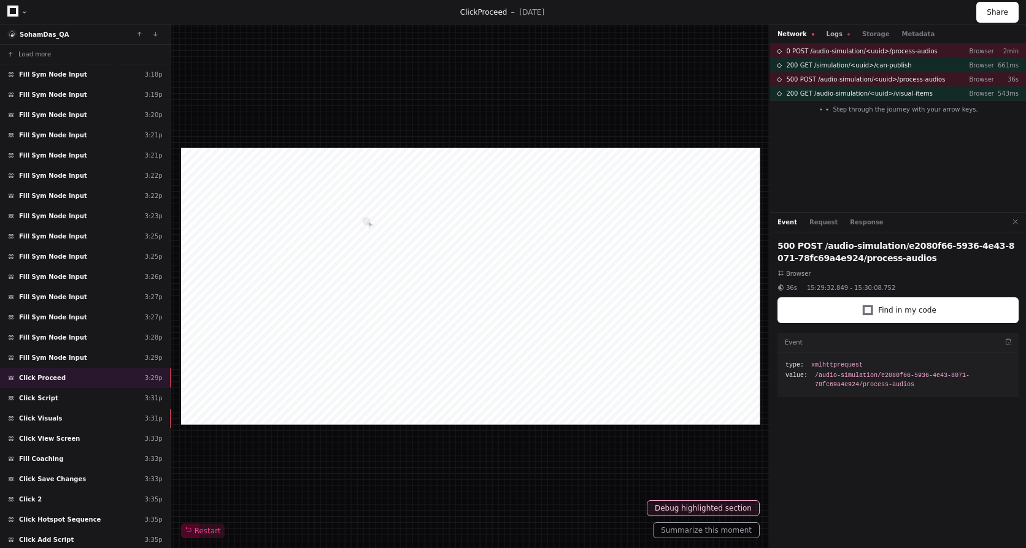
click at [829, 32] on button "Logs" at bounding box center [837, 33] width 23 height 9
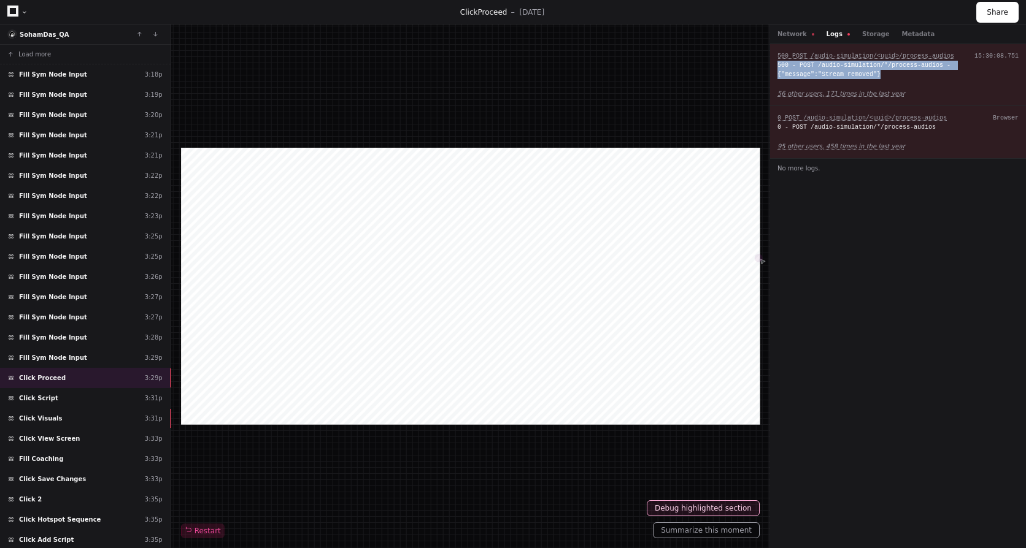
drag, startPoint x: 773, startPoint y: 63, endPoint x: 867, endPoint y: 79, distance: 94.5
click at [867, 79] on div "500 POST /audio-simulation/<uuid>/process-audios 15:30:08.751 500 - POST /audio…" at bounding box center [898, 75] width 256 height 62
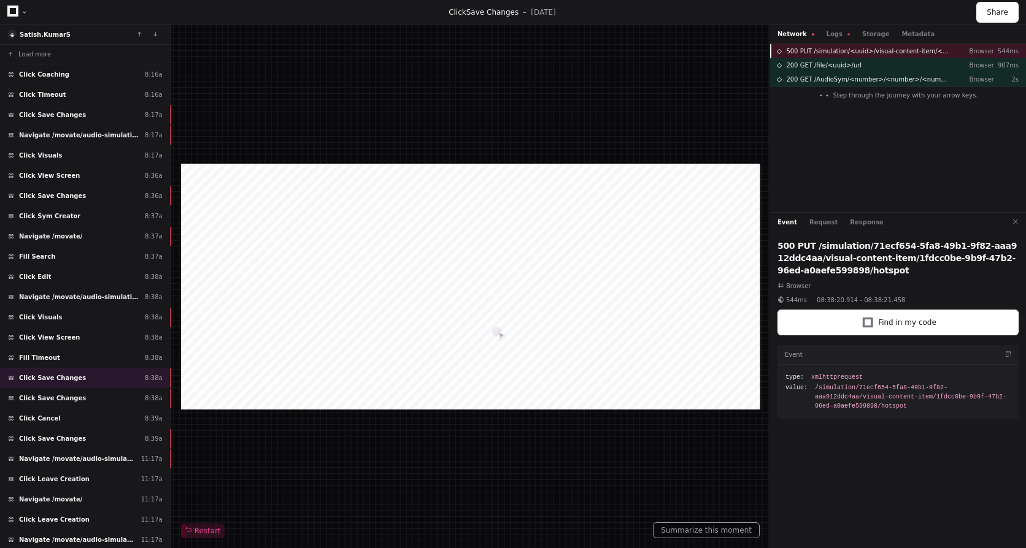
click at [837, 53] on span "500 PUT /simulation/<uuid>/visual-content-item/<uuid>/hotspot" at bounding box center [868, 51] width 164 height 9
click at [829, 37] on button "Logs" at bounding box center [837, 33] width 23 height 9
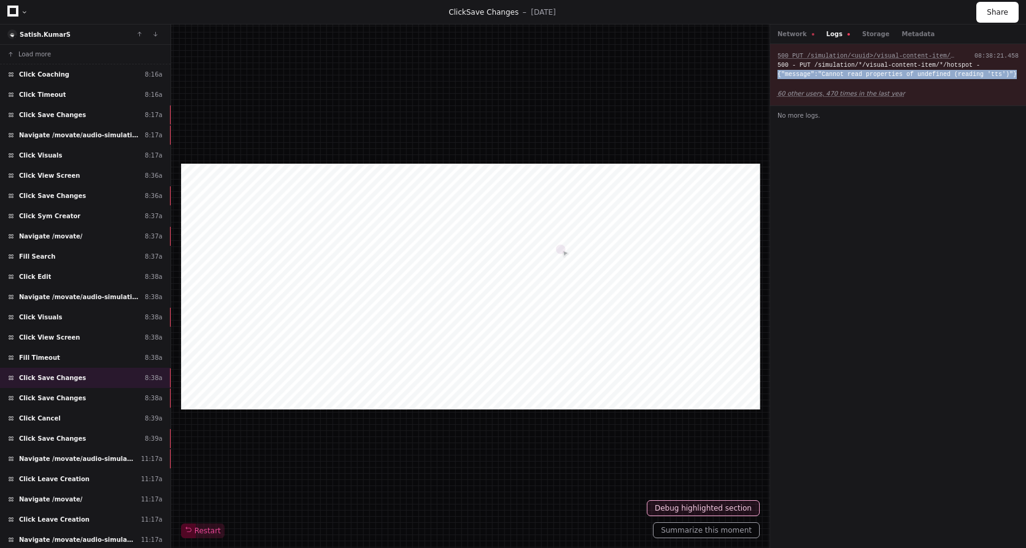
drag, startPoint x: 774, startPoint y: 75, endPoint x: 998, endPoint y: 74, distance: 223.9
click at [998, 74] on div "500 PUT /simulation/<uuid>/visual-content-item/<uuid>/hotspot 08:38:21.458 500 …" at bounding box center [898, 75] width 256 height 62
click at [812, 34] on span at bounding box center [813, 34] width 2 height 2
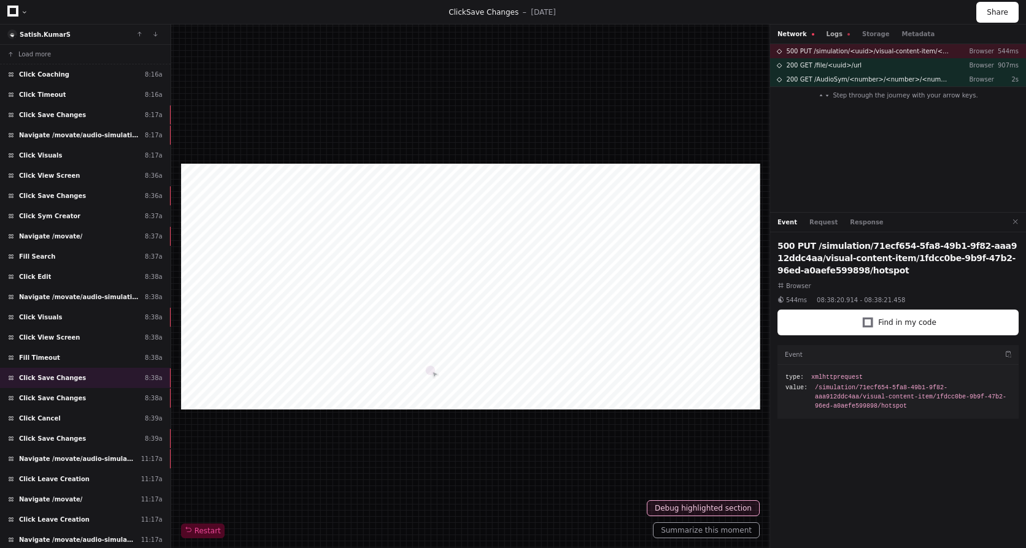
click at [837, 34] on button "Logs" at bounding box center [837, 33] width 23 height 9
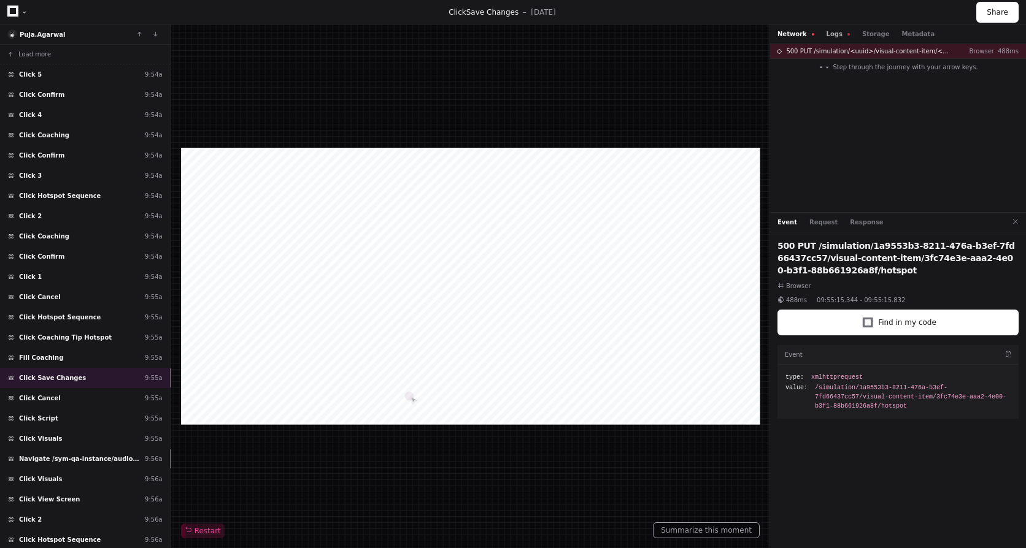
click at [833, 36] on button "Logs" at bounding box center [837, 33] width 23 height 9
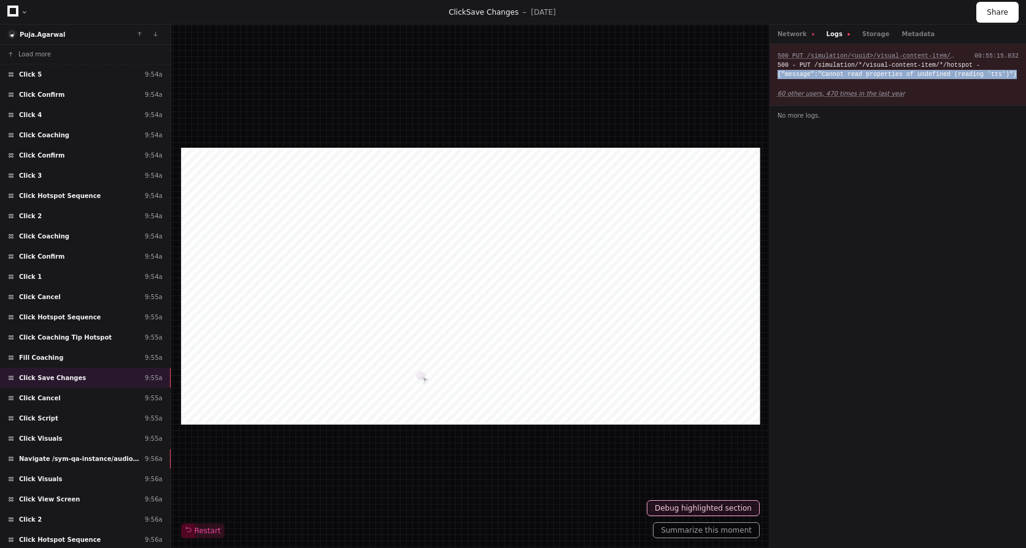
drag, startPoint x: 1007, startPoint y: 72, endPoint x: 778, endPoint y: 74, distance: 228.2
click at [778, 74] on div "500 - PUT /simulation/*/visual-content-item/*/hotspot - {"message":"Cannot read…" at bounding box center [897, 70] width 241 height 18
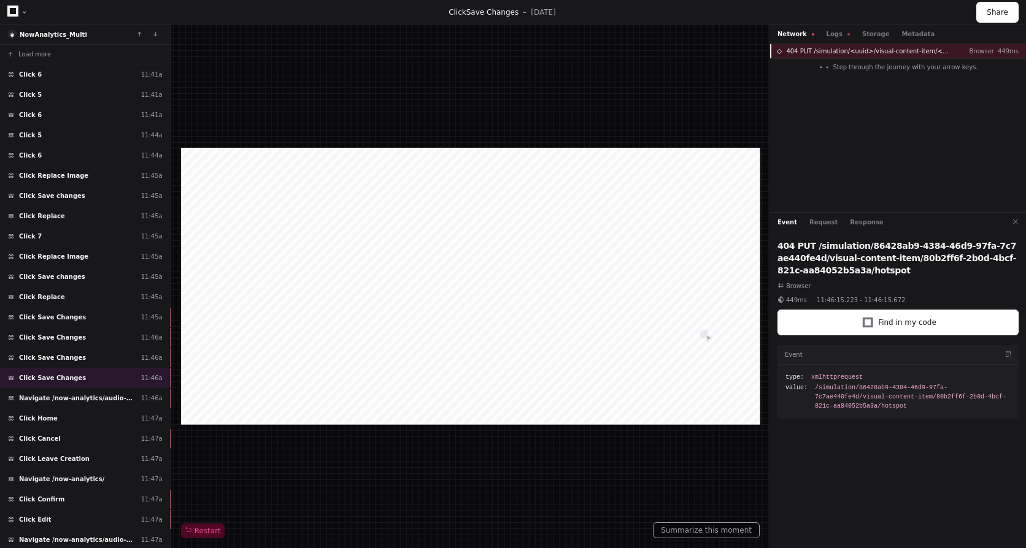
click at [819, 55] on span "404 PUT /simulation/<uuid>/visual-content-item/<uuid>/hotspot" at bounding box center [868, 51] width 164 height 9
click at [826, 36] on button "Logs" at bounding box center [837, 33] width 23 height 9
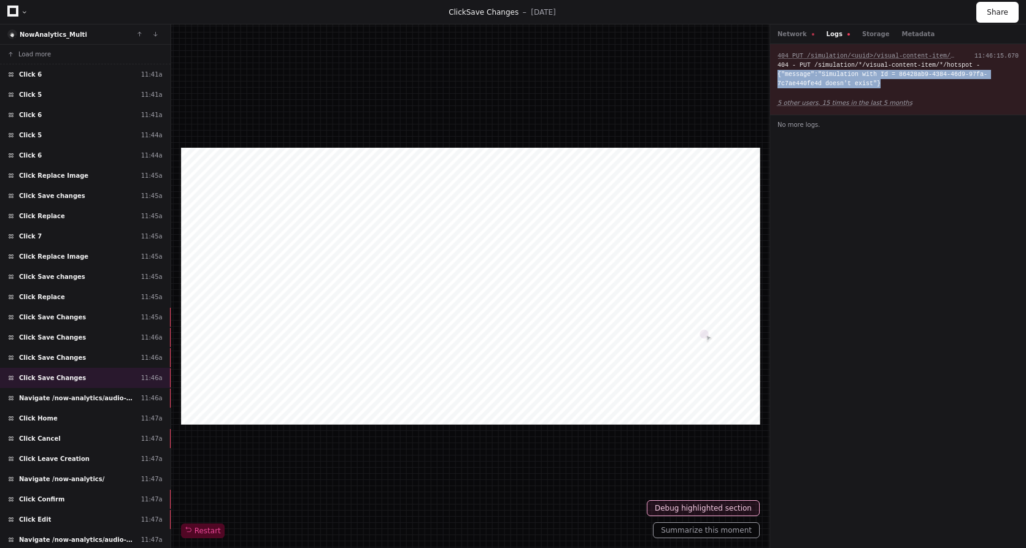
drag, startPoint x: 772, startPoint y: 75, endPoint x: 857, endPoint y: 83, distance: 85.0
click at [857, 83] on div "404 PUT /simulation/<uuid>/visual-content-item/<uuid>/hotspot 11:46:15.670 404 …" at bounding box center [898, 79] width 256 height 71
drag, startPoint x: 857, startPoint y: 83, endPoint x: 865, endPoint y: 132, distance: 49.7
click at [865, 139] on div "404 PUT /simulation/<uuid>/visual-content-item/<uuid>/hotspot Browser 404 - PUT…" at bounding box center [898, 296] width 256 height 504
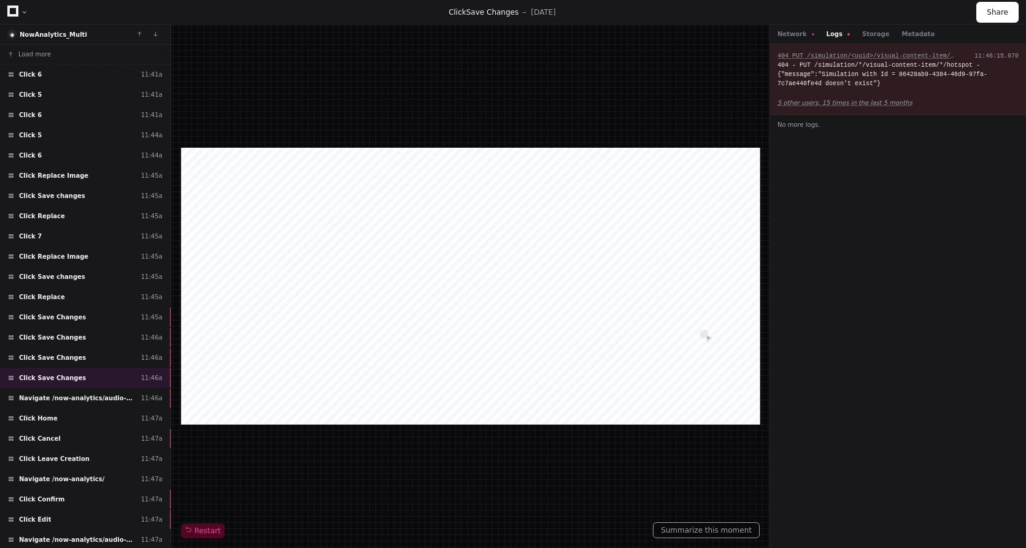
click at [874, 86] on div "404 - PUT /simulation/*/visual-content-item/*/hotspot - {"message":"Simulation …" at bounding box center [897, 75] width 241 height 28
click at [63, 351] on div "Click Save Changes 11:46a" at bounding box center [85, 358] width 171 height 20
click at [794, 30] on button "Network" at bounding box center [795, 33] width 37 height 9
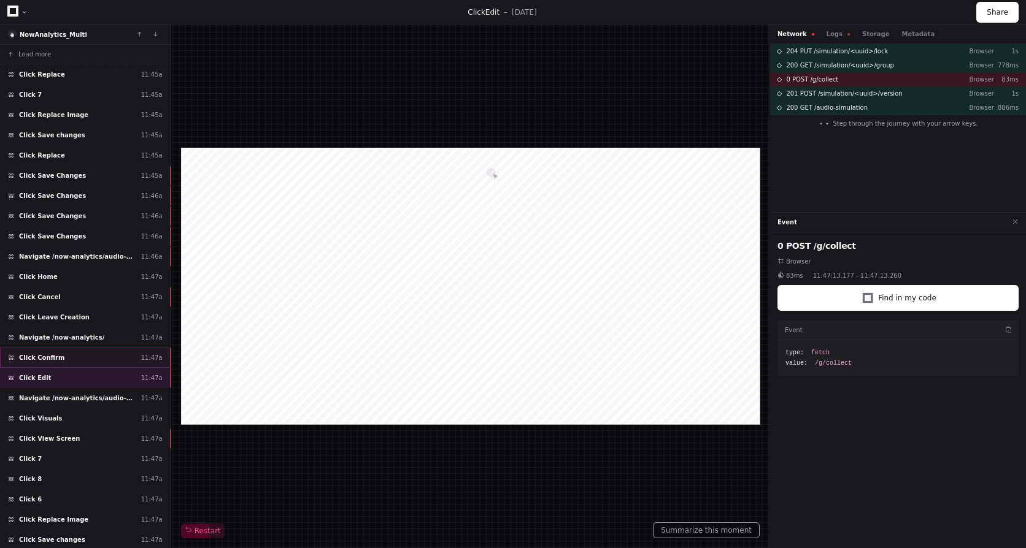
click at [67, 361] on div "Click Confirm 11:47a" at bounding box center [85, 358] width 171 height 20
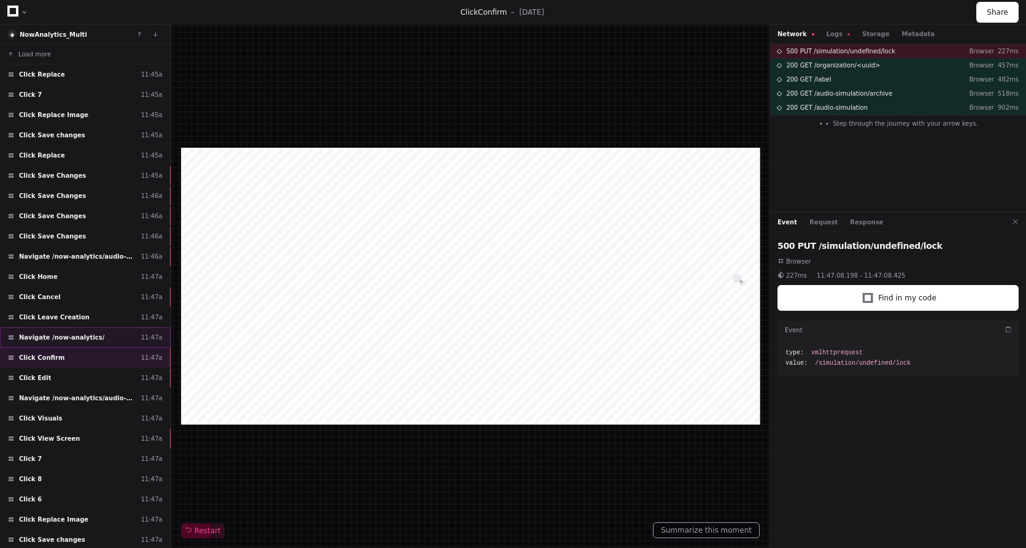
click at [84, 337] on span "Navigate /now-analytics/" at bounding box center [61, 337] width 85 height 9
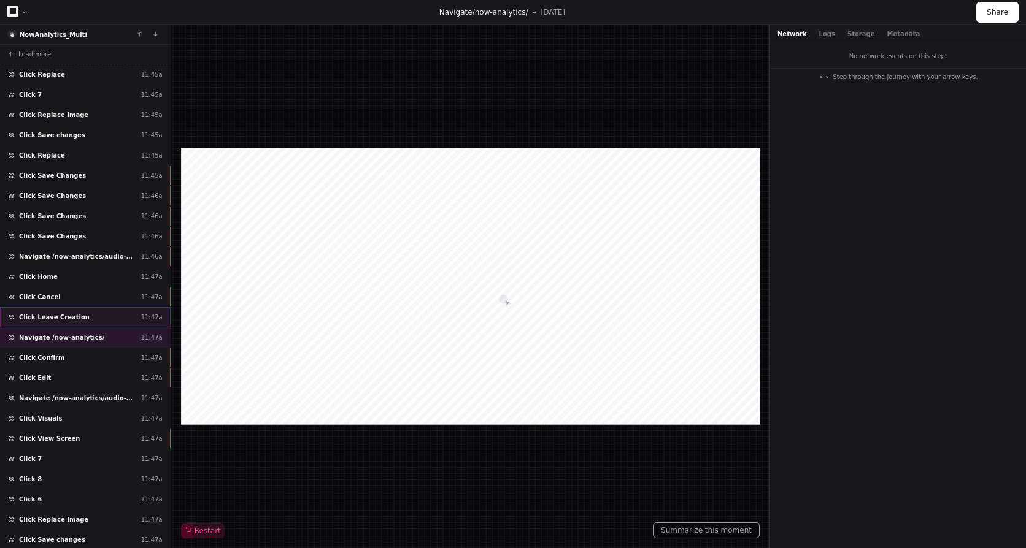
click at [72, 316] on span "Click Leave Creation" at bounding box center [54, 317] width 71 height 9
click at [80, 275] on div "Click Home 11:47a" at bounding box center [85, 277] width 171 height 20
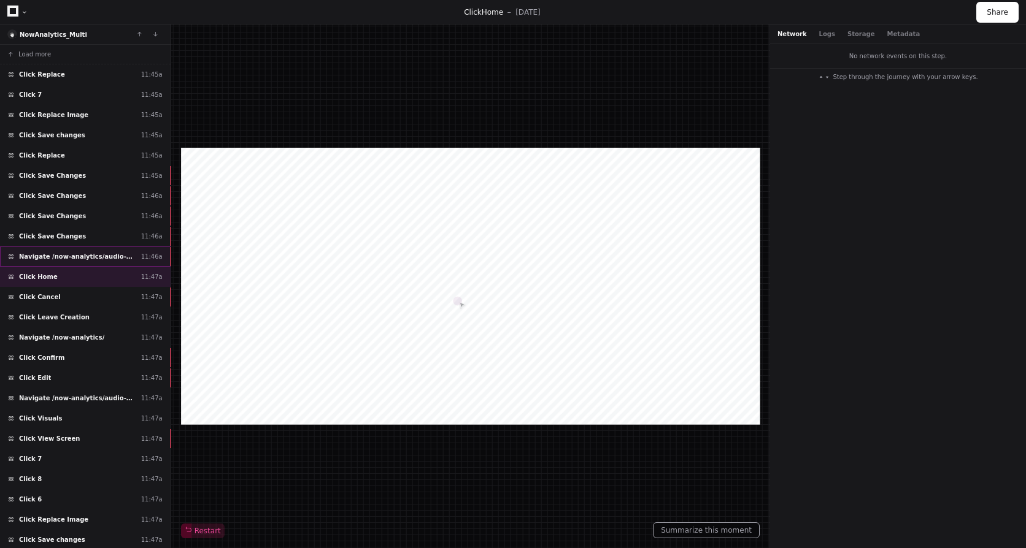
click at [92, 257] on span "Navigate /now-analytics/audio-simulation/*/create-sym" at bounding box center [77, 256] width 117 height 9
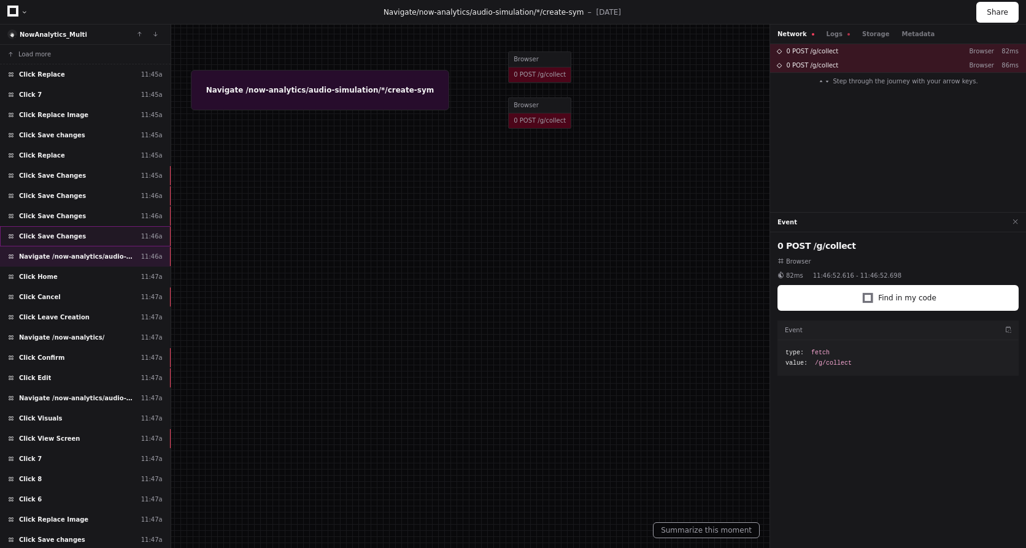
click at [93, 227] on div "Click Save Changes 11:46a" at bounding box center [85, 236] width 171 height 20
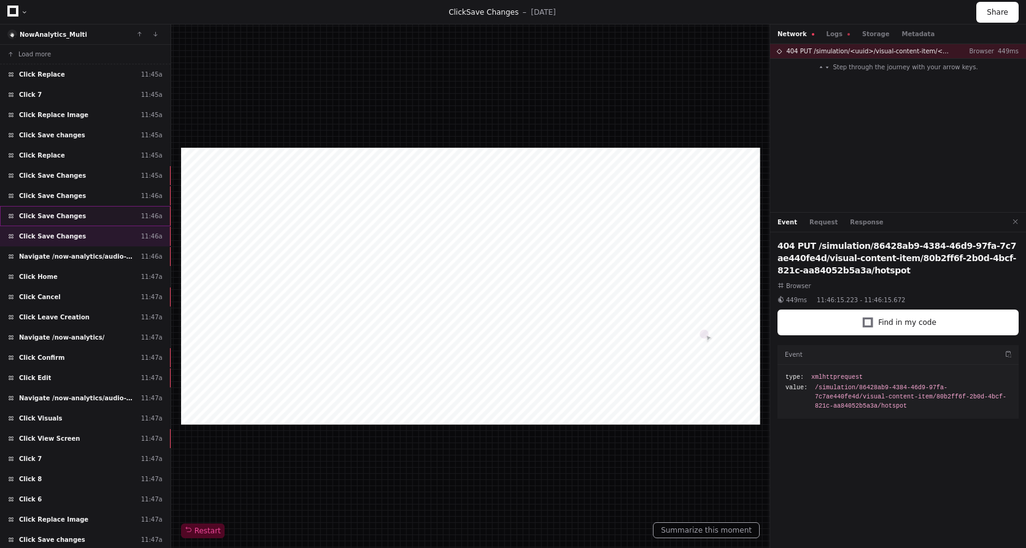
click at [94, 218] on div "Click Save Changes 11:46a" at bounding box center [85, 216] width 171 height 20
click at [96, 198] on div "Click Save Changes 11:46a" at bounding box center [85, 196] width 171 height 20
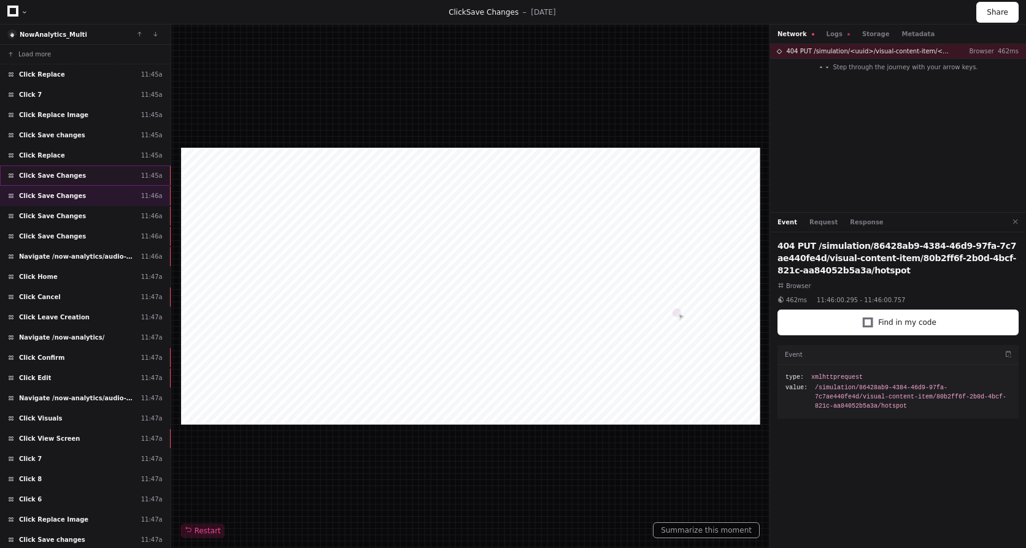
click at [102, 171] on div "Click Save Changes 11:45a" at bounding box center [85, 176] width 171 height 20
click at [94, 149] on div "Click Replace 11:45a" at bounding box center [85, 155] width 171 height 20
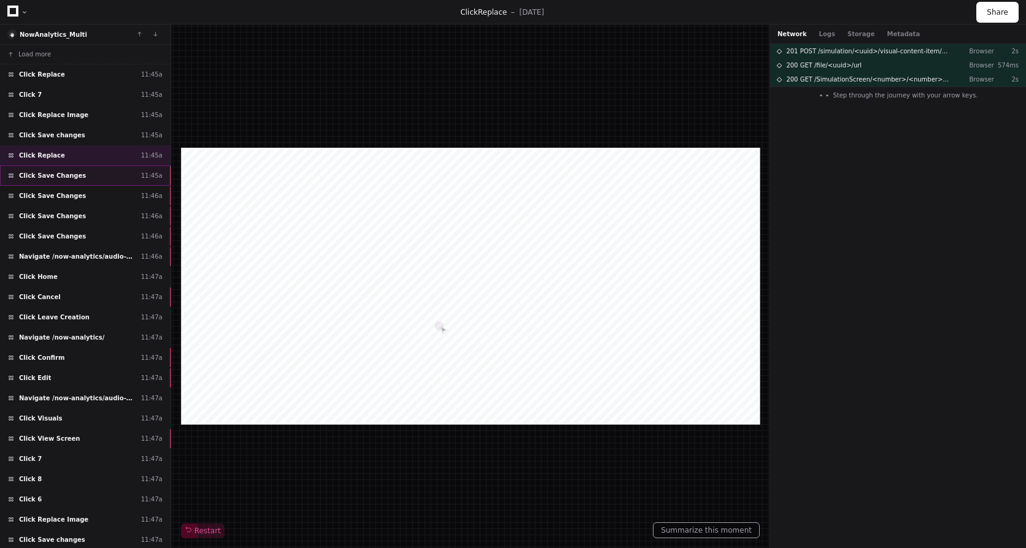
click at [74, 166] on div "Click Save Changes 11:45a" at bounding box center [85, 176] width 171 height 20
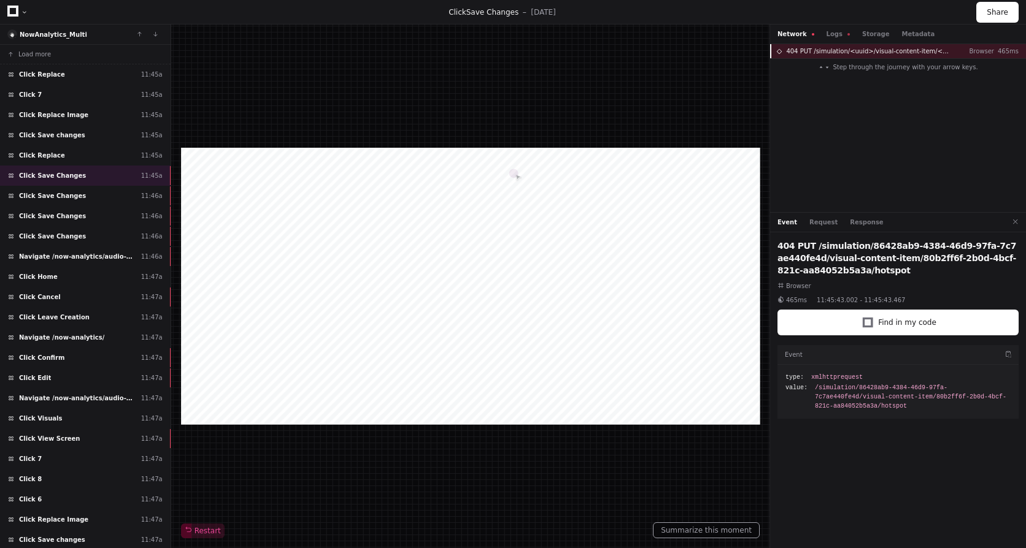
click at [875, 48] on span "404 PUT /simulation/<uuid>/visual-content-item/<uuid>/hotspot" at bounding box center [868, 51] width 164 height 9
click at [820, 33] on div "Network Logs Storage Metadata" at bounding box center [855, 33] width 157 height 9
click at [829, 33] on button "Logs" at bounding box center [837, 33] width 23 height 9
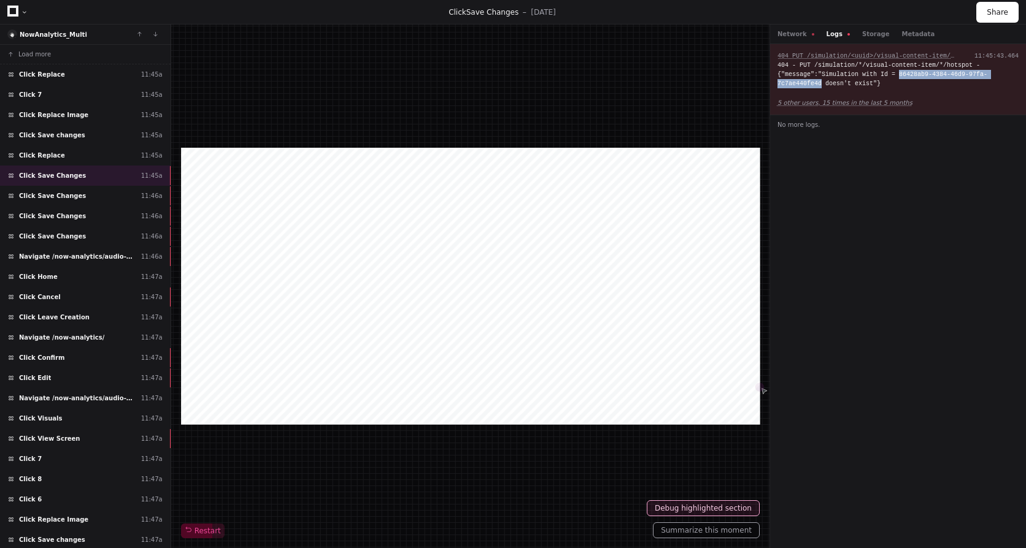
drag, startPoint x: 888, startPoint y: 72, endPoint x: 1010, endPoint y: 74, distance: 122.1
click at [1010, 74] on div "404 - PUT /simulation/*/visual-content-item/*/hotspot - {"message":"Simulation …" at bounding box center [897, 75] width 241 height 28
copy div "86428ab9-4384-46d9-97fa-7c7ae440fe4d"
click at [144, 150] on div "Click Replace 11:45a" at bounding box center [85, 155] width 171 height 20
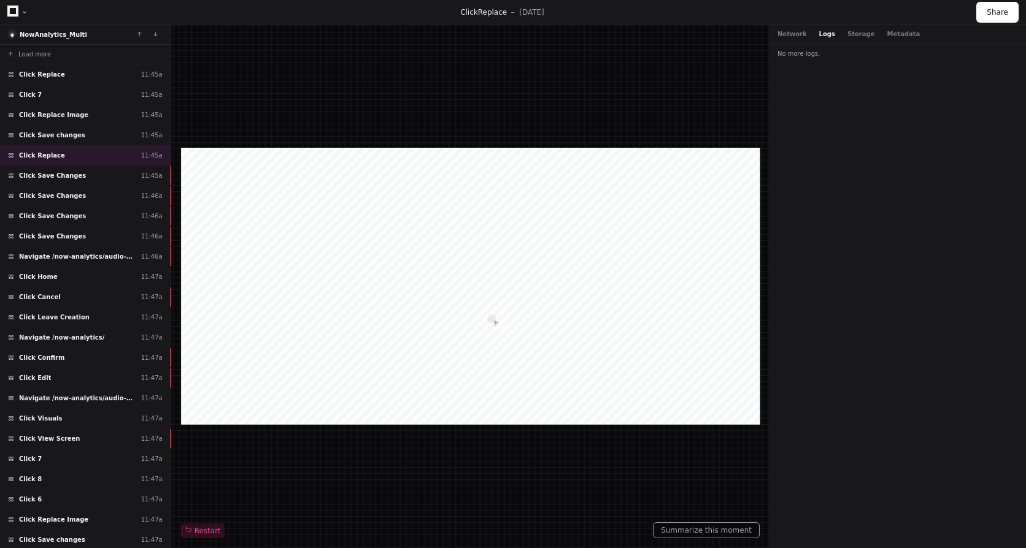
click at [792, 39] on div "Network Logs Storage Metadata" at bounding box center [898, 35] width 256 height 20
click at [795, 34] on button "Network" at bounding box center [791, 33] width 29 height 9
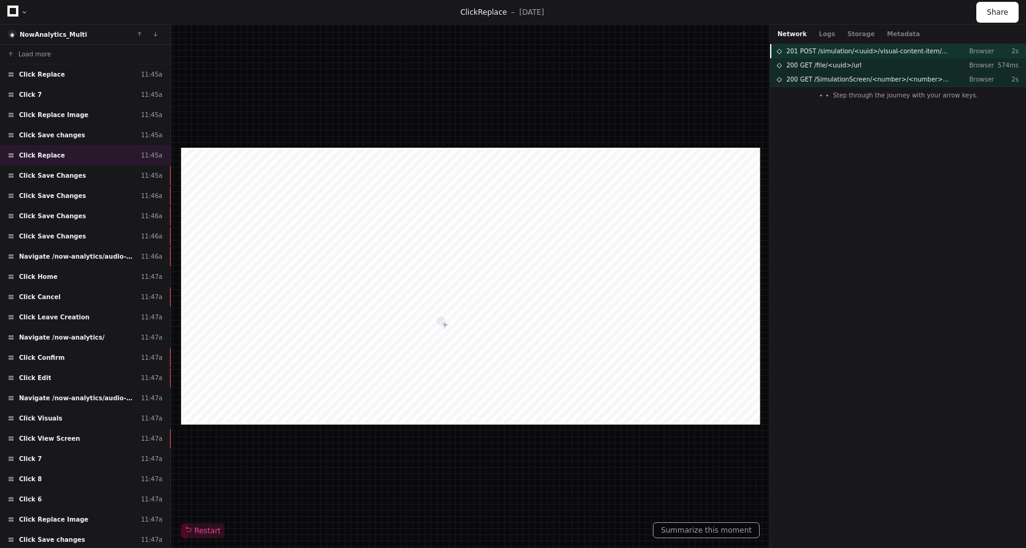
click at [897, 56] on div "201 POST /simulation/<uuid>/visual-content-item/<uuid> Browser 2s" at bounding box center [898, 51] width 256 height 14
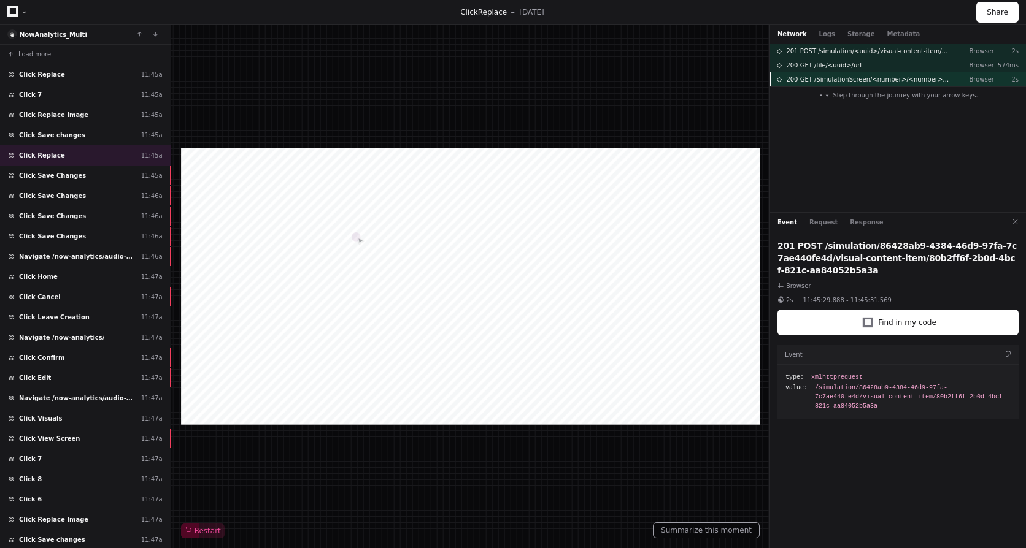
click at [866, 79] on span "200 GET /SimulationScreen/<number>/<number>/<number>/<uuid>.jpg" at bounding box center [868, 79] width 164 height 9
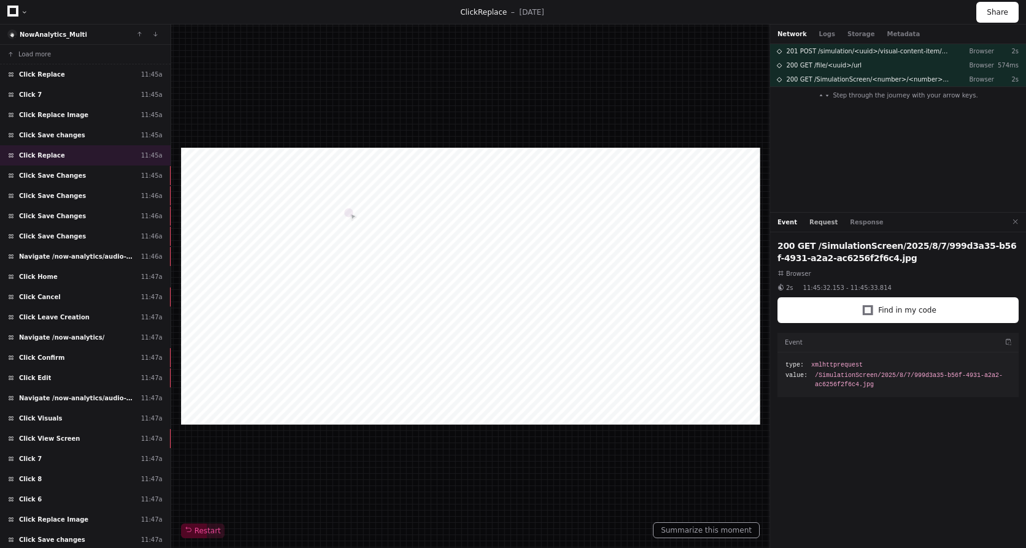
click at [812, 223] on button "Request" at bounding box center [823, 222] width 28 height 9
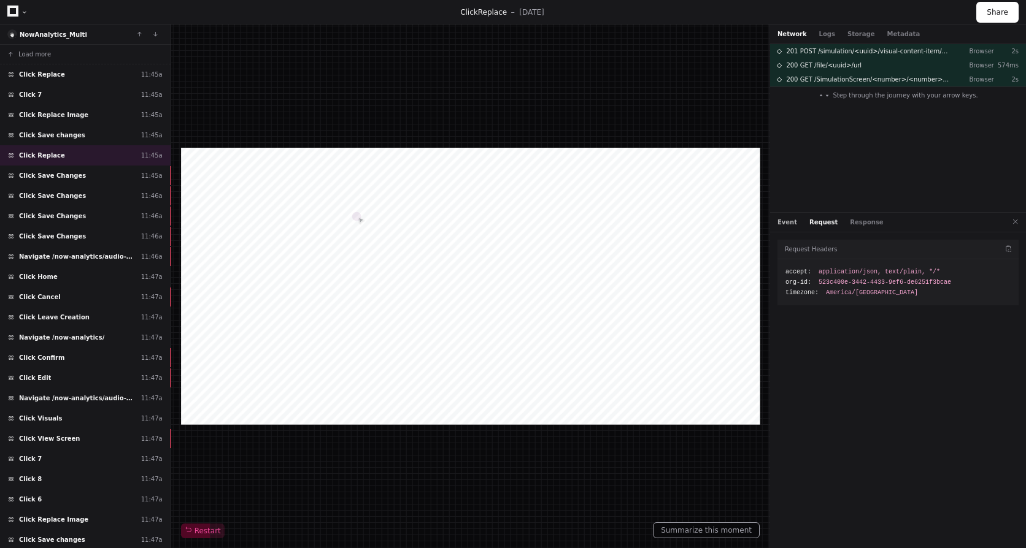
click at [787, 221] on button "Event" at bounding box center [787, 222] width 20 height 9
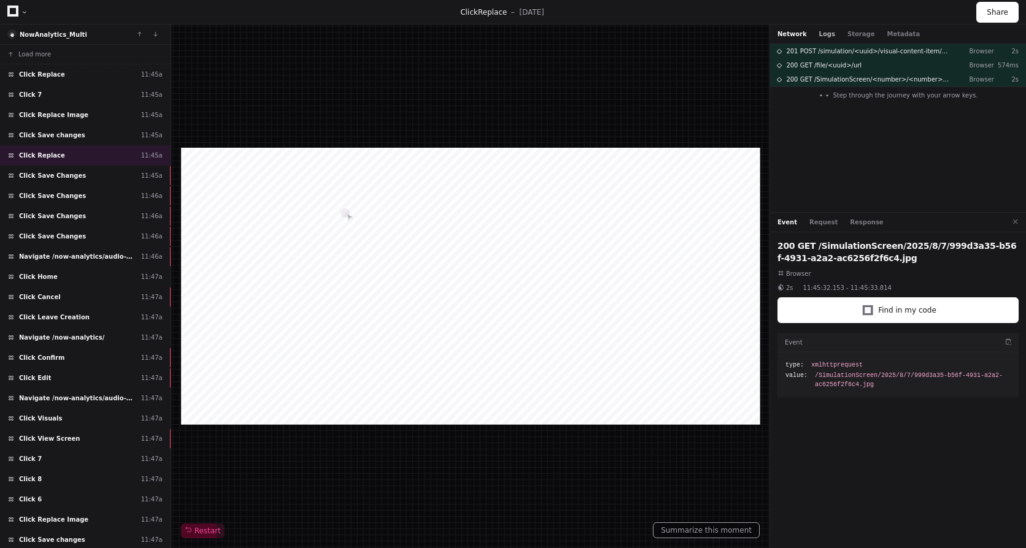
click at [823, 37] on button "Logs" at bounding box center [827, 33] width 16 height 9
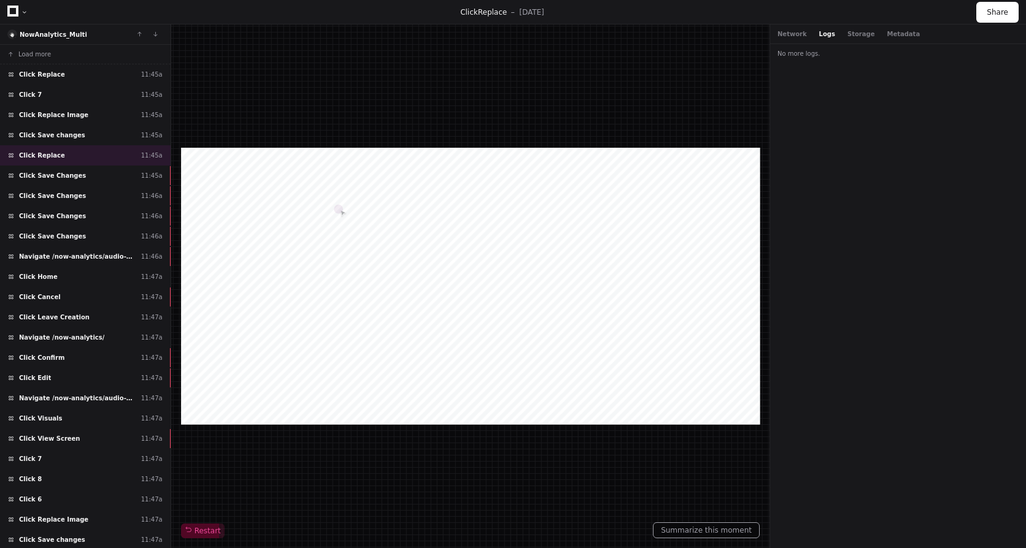
click at [799, 40] on div "Network Logs Storage Metadata" at bounding box center [898, 35] width 256 height 20
click at [852, 38] on button "Storage" at bounding box center [860, 33] width 27 height 9
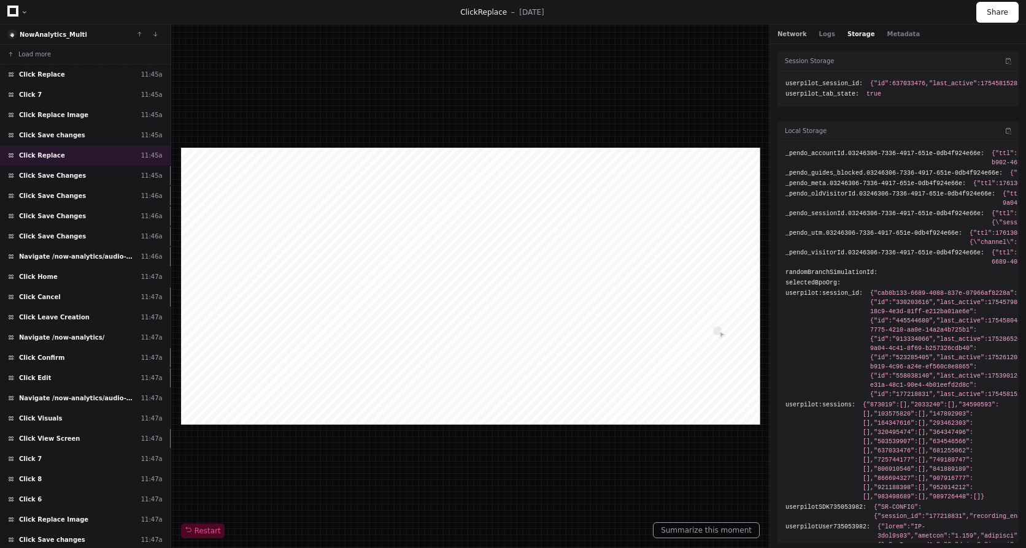
click at [792, 33] on button "Network" at bounding box center [791, 33] width 29 height 9
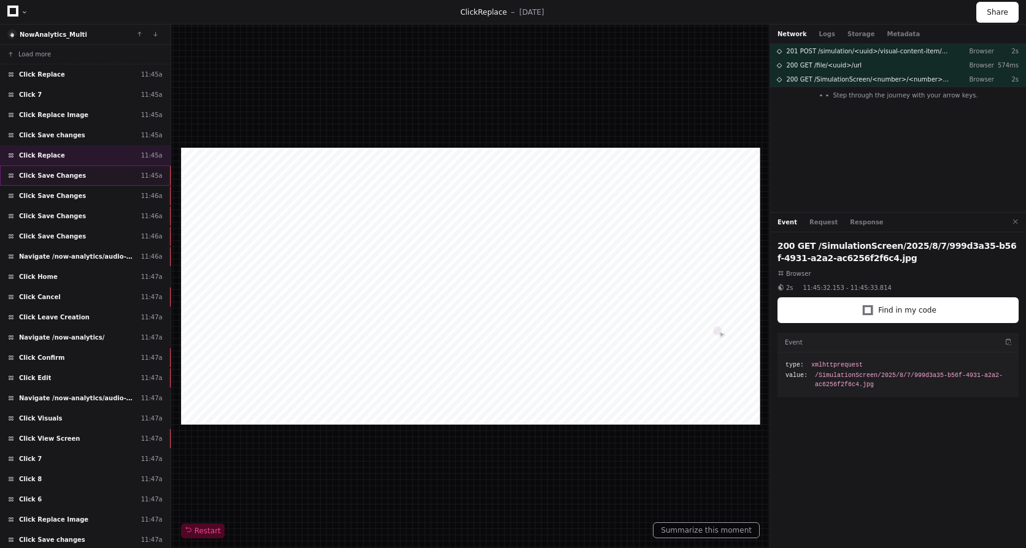
click at [65, 182] on div "Click Save Changes 11:45a" at bounding box center [85, 176] width 171 height 20
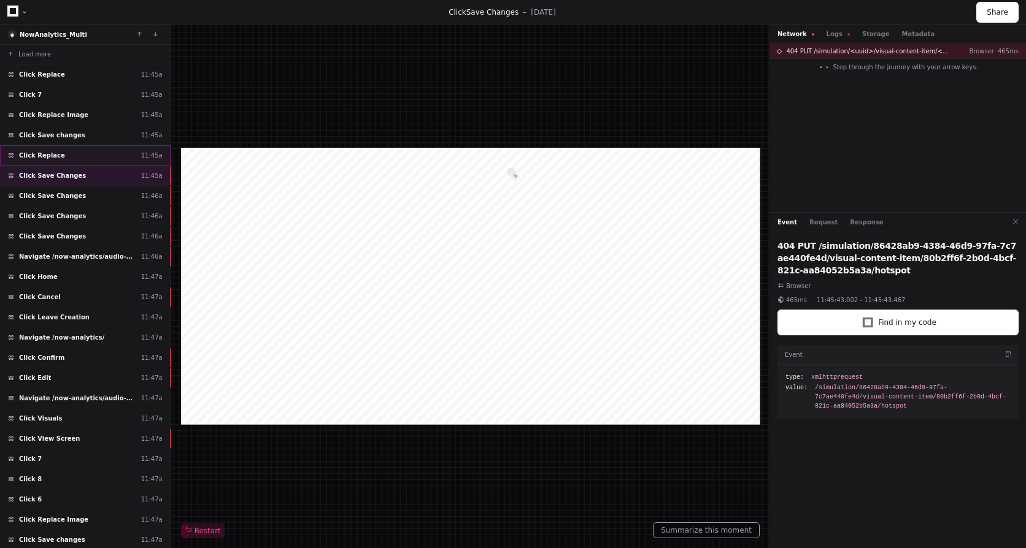
click at [81, 159] on div "Click Replace 11:45a" at bounding box center [85, 155] width 171 height 20
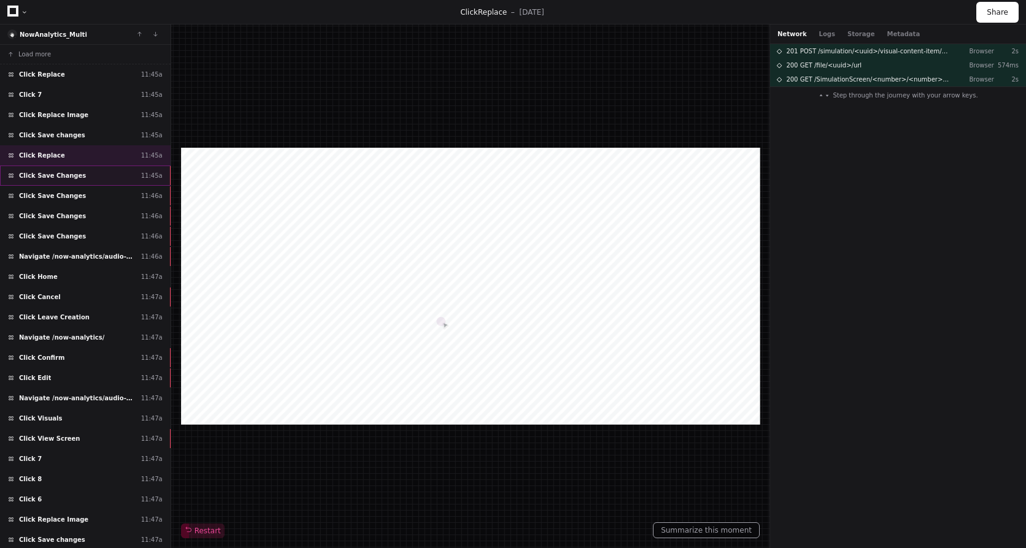
click at [77, 177] on div "Click Save Changes 11:45a" at bounding box center [85, 176] width 171 height 20
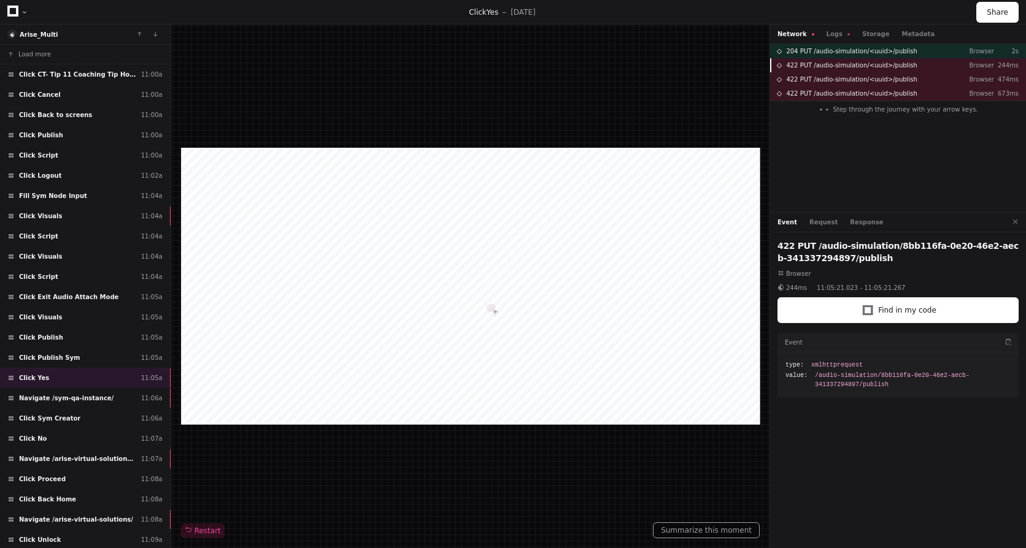
click at [831, 66] on span "422 PUT /audio-simulation/<uuid>/publish" at bounding box center [851, 65] width 131 height 9
click at [834, 34] on button "Logs" at bounding box center [837, 33] width 23 height 9
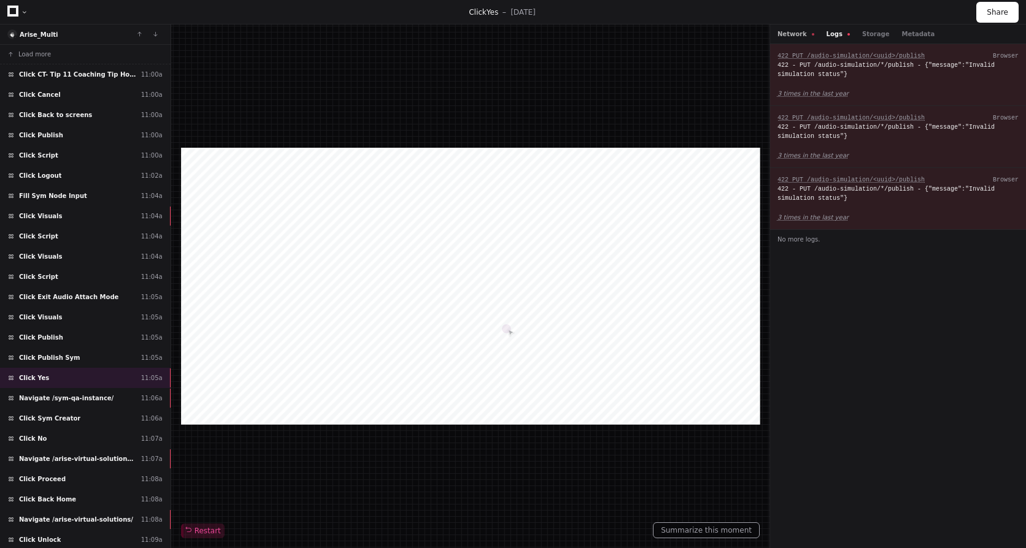
click at [791, 37] on button "Network" at bounding box center [795, 33] width 37 height 9
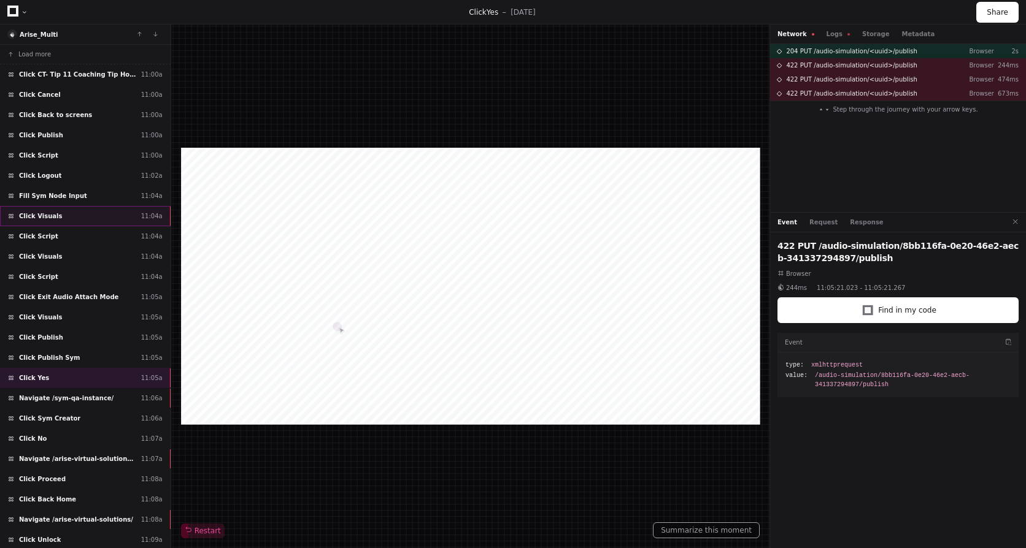
click at [124, 211] on div "Click Visuals 11:04a" at bounding box center [85, 216] width 171 height 20
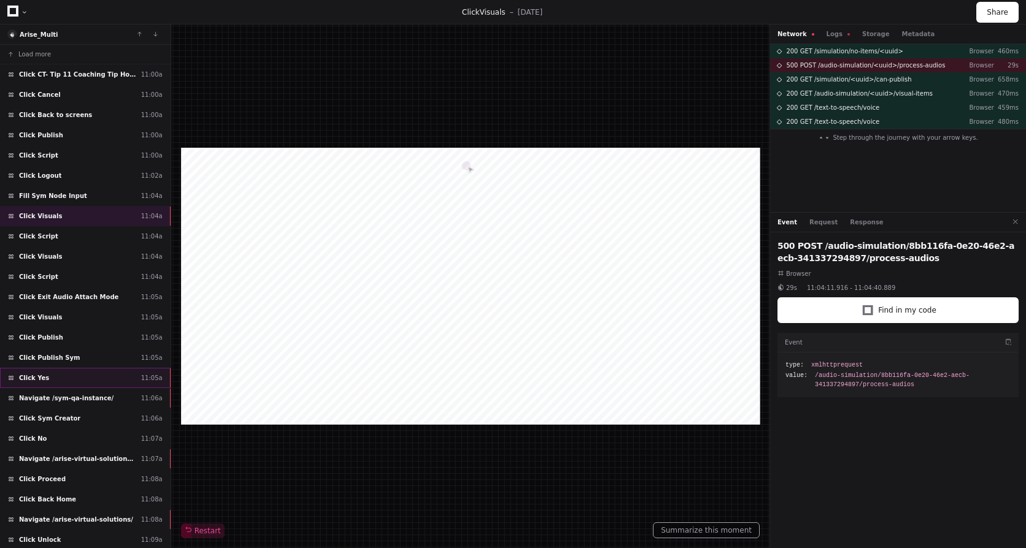
click at [87, 370] on div "Click Yes 11:05a" at bounding box center [85, 378] width 171 height 20
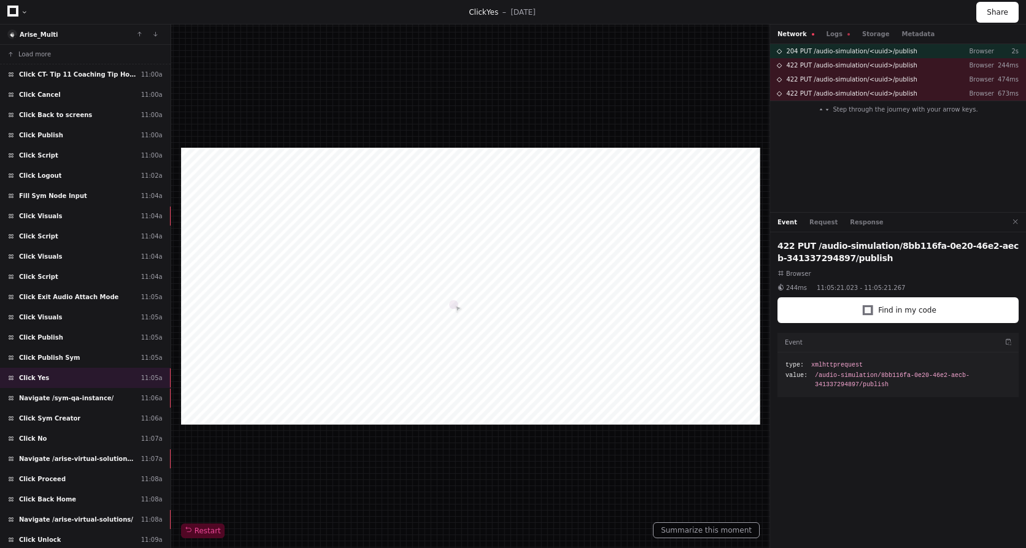
drag, startPoint x: 826, startPoint y: 36, endPoint x: 813, endPoint y: 44, distance: 14.3
click at [826, 36] on button "Logs" at bounding box center [837, 33] width 23 height 9
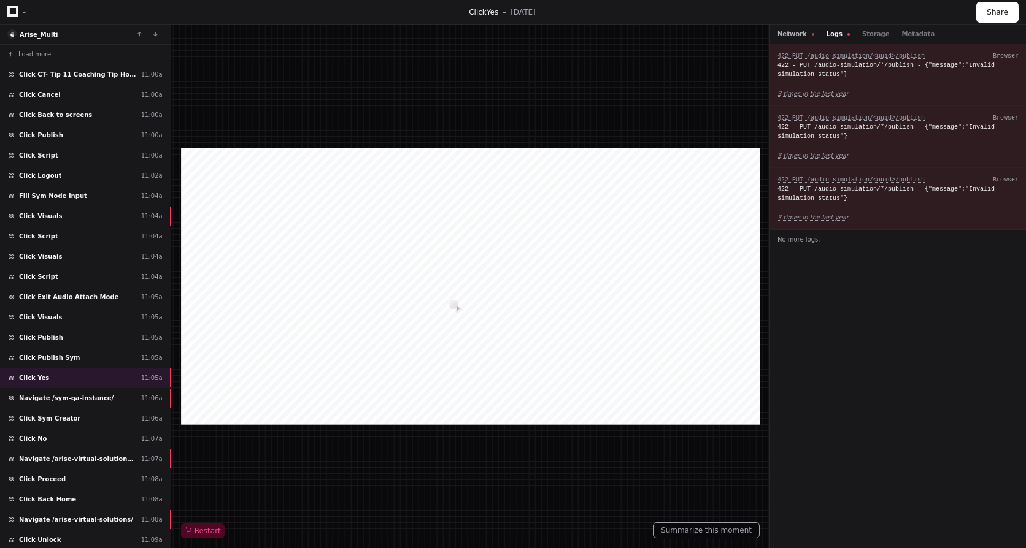
click at [792, 36] on button "Network" at bounding box center [795, 33] width 37 height 9
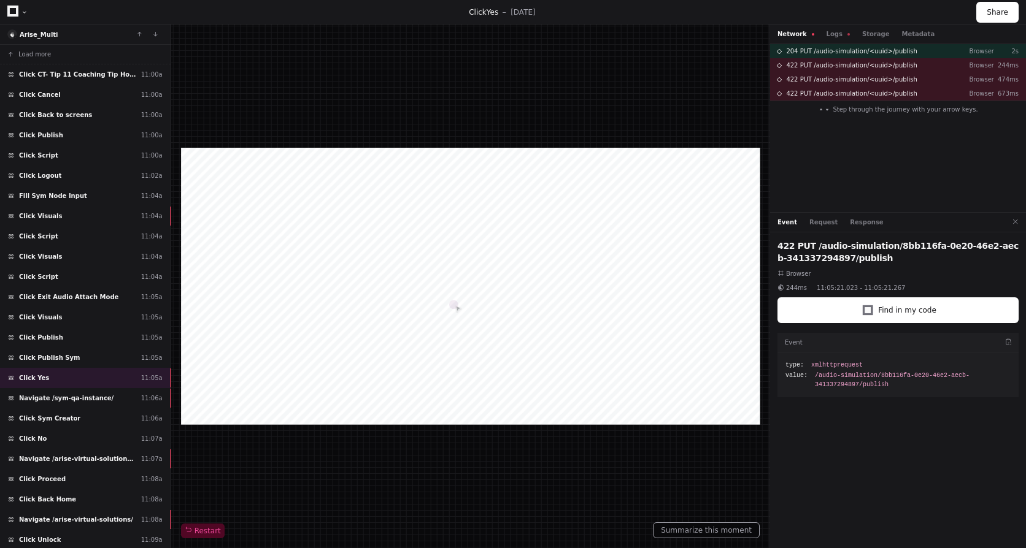
click at [532, 116] on div "Restart" at bounding box center [470, 286] width 578 height 504
